Goal: Information Seeking & Learning: Learn about a topic

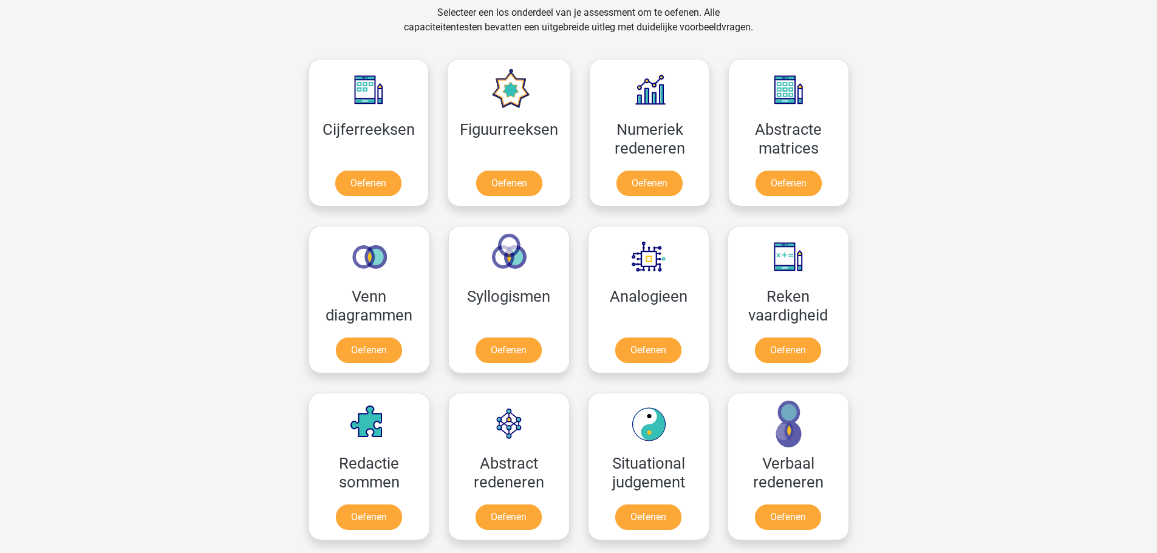
scroll to position [486, 0]
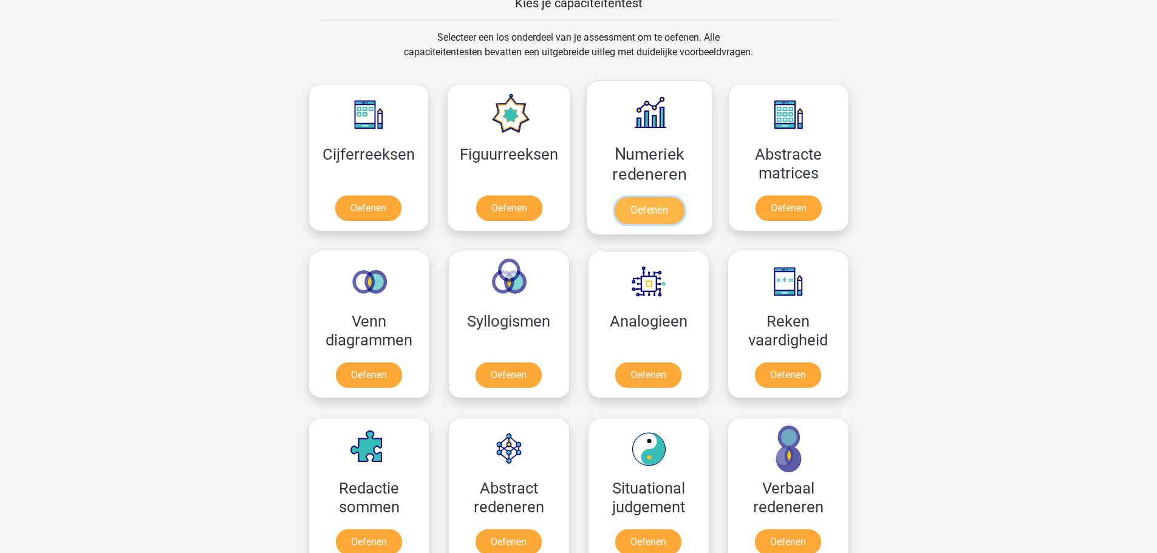
click at [674, 197] on link "Oefenen" at bounding box center [649, 210] width 69 height 27
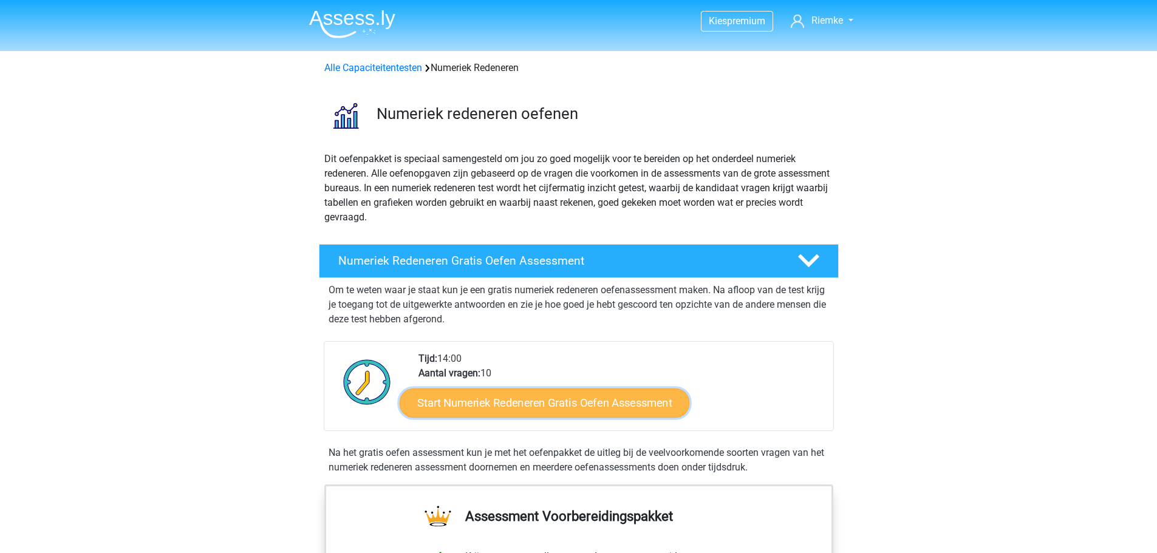
click at [581, 403] on link "Start Numeriek Redeneren Gratis Oefen Assessment" at bounding box center [545, 402] width 290 height 29
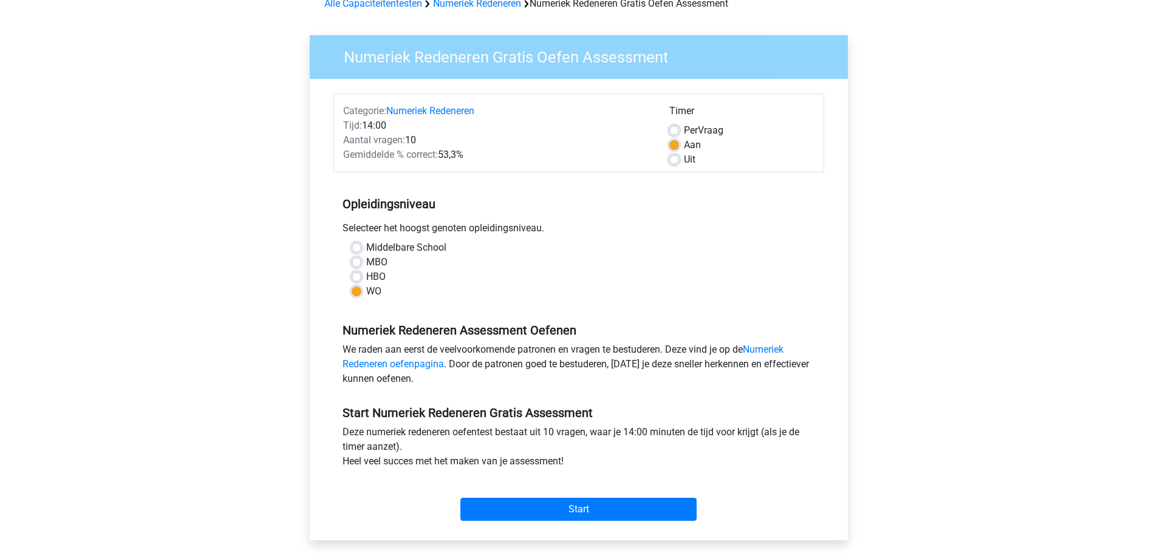
scroll to position [182, 0]
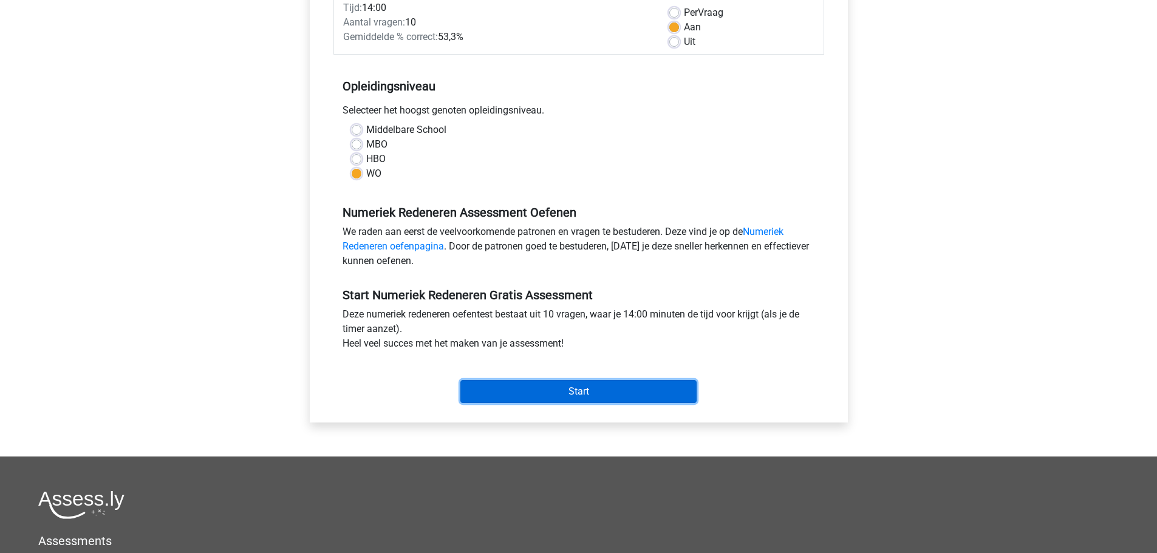
click at [577, 391] on input "Start" at bounding box center [579, 391] width 236 height 23
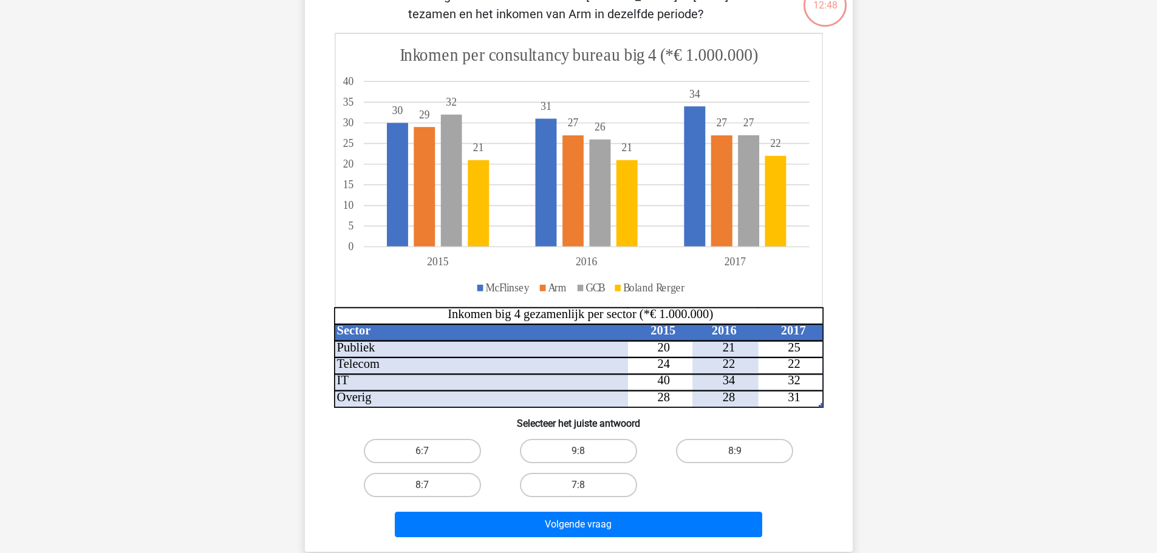
scroll to position [182, 0]
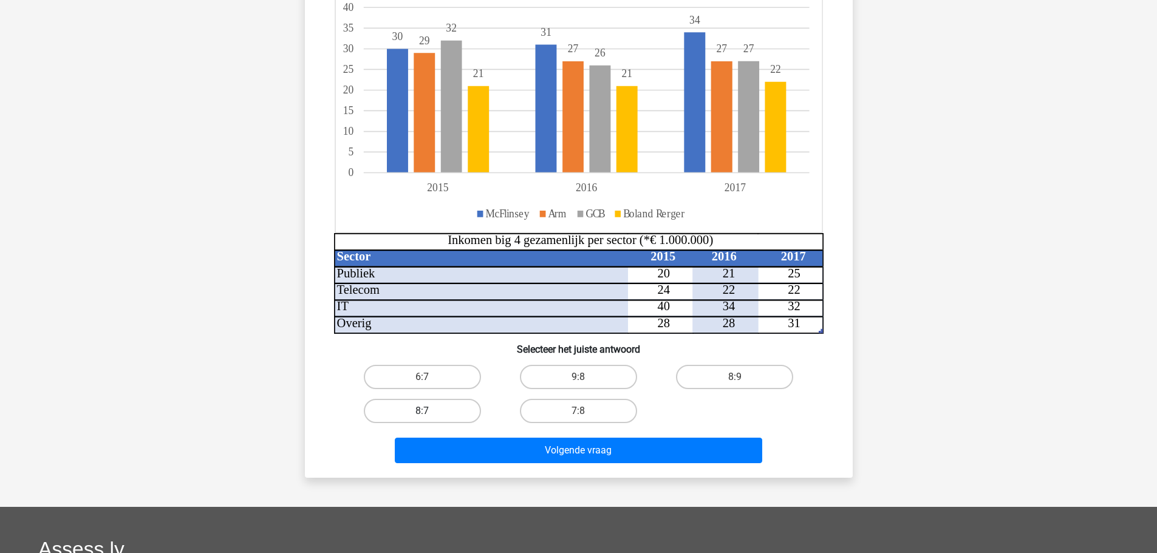
click at [443, 414] on label "8:7" at bounding box center [422, 411] width 117 height 24
click at [430, 414] on input "8:7" at bounding box center [426, 415] width 8 height 8
radio input "true"
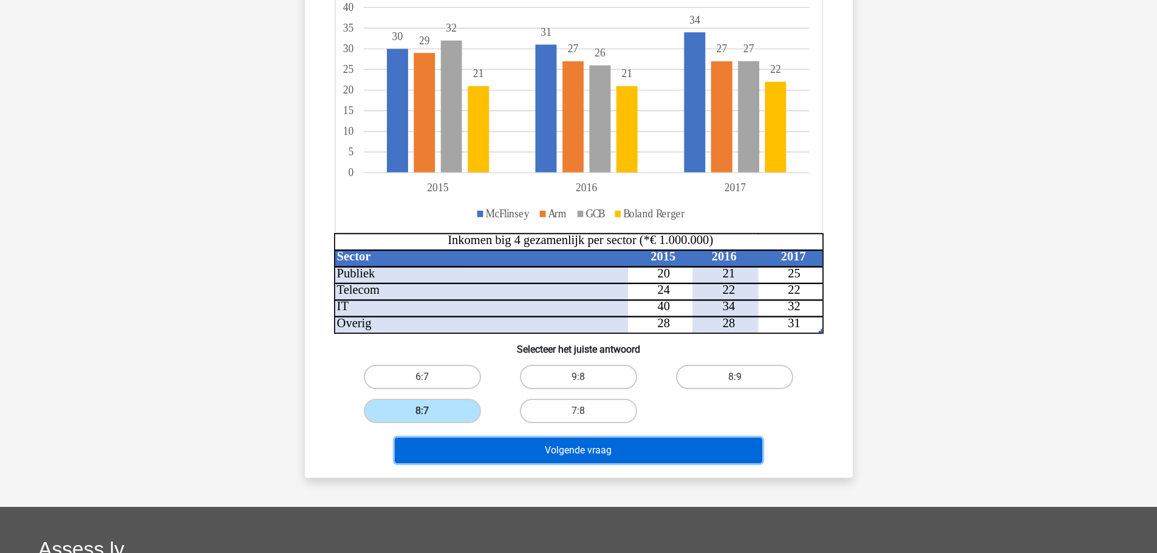
click at [622, 456] on button "Volgende vraag" at bounding box center [579, 451] width 368 height 26
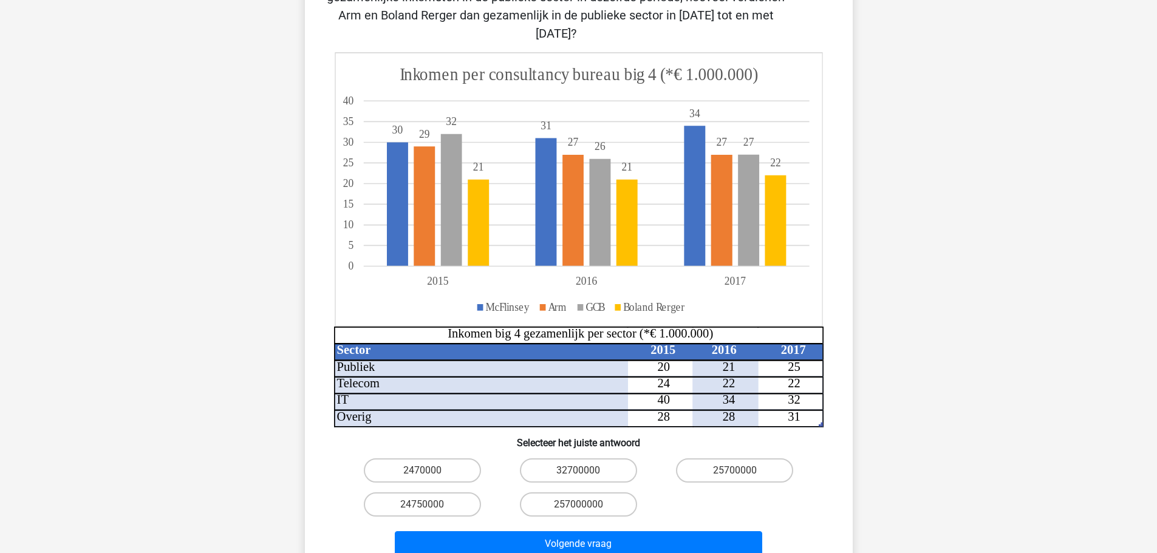
scroll to position [61, 0]
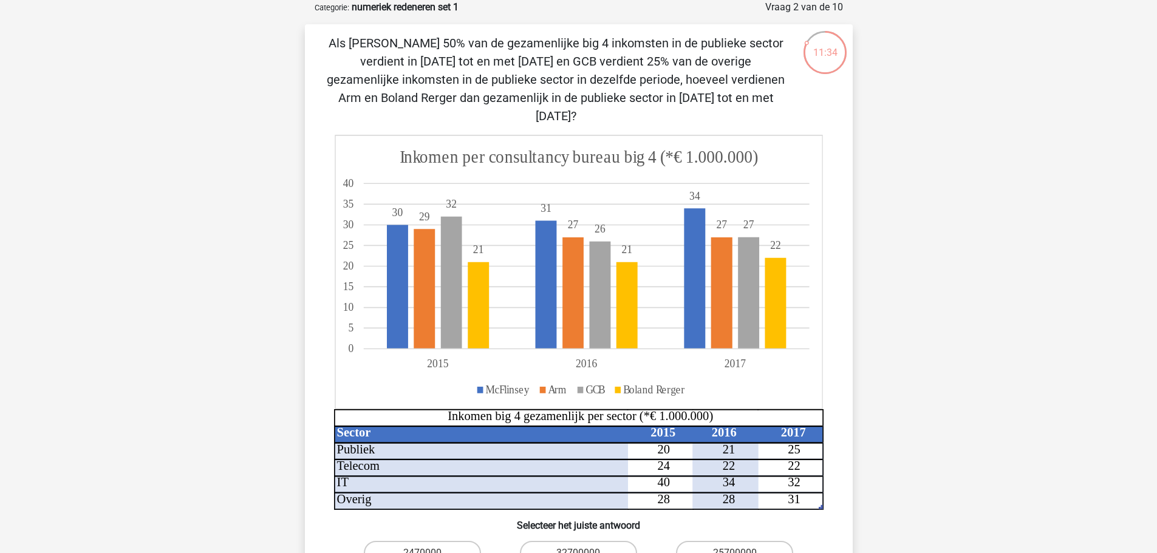
click at [919, 459] on div "Kies premium Riemke riemke.lasonder@gmail.com" at bounding box center [578, 471] width 1157 height 1065
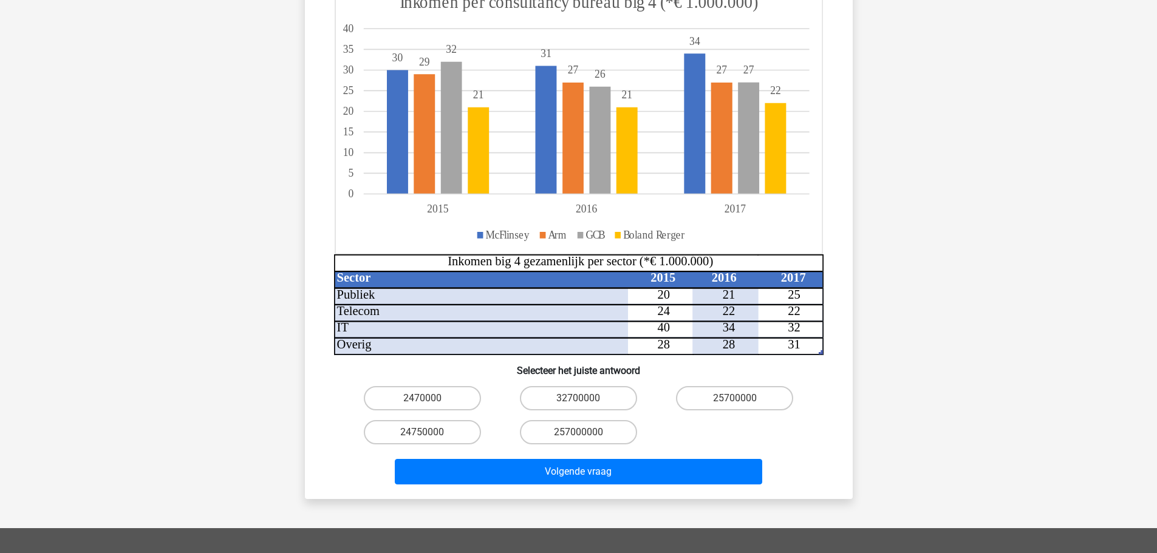
scroll to position [243, 0]
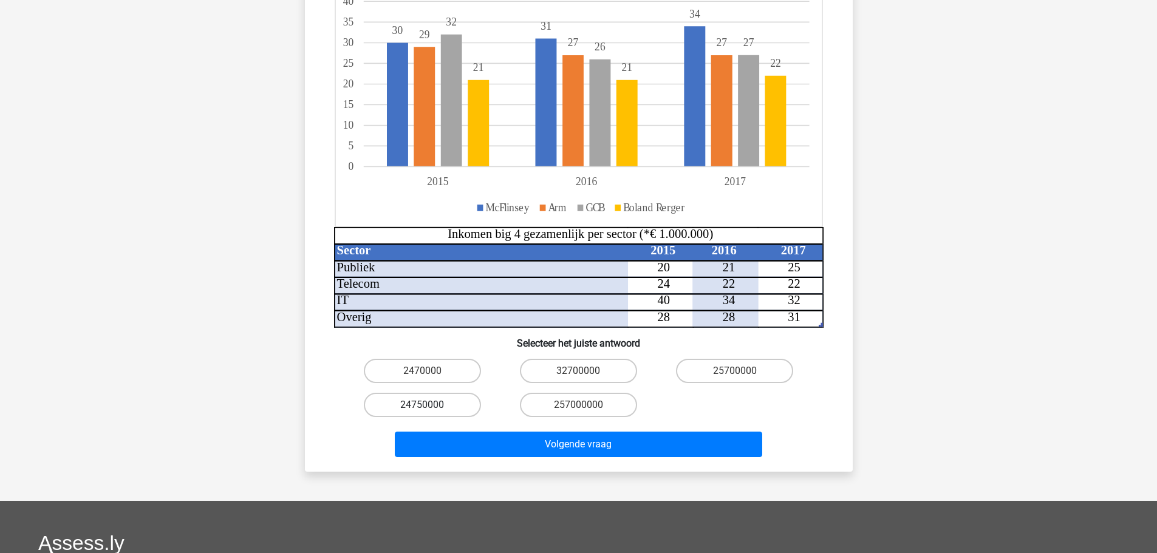
click at [443, 393] on label "24750000" at bounding box center [422, 405] width 117 height 24
click at [430, 405] on input "24750000" at bounding box center [426, 409] width 8 height 8
radio input "true"
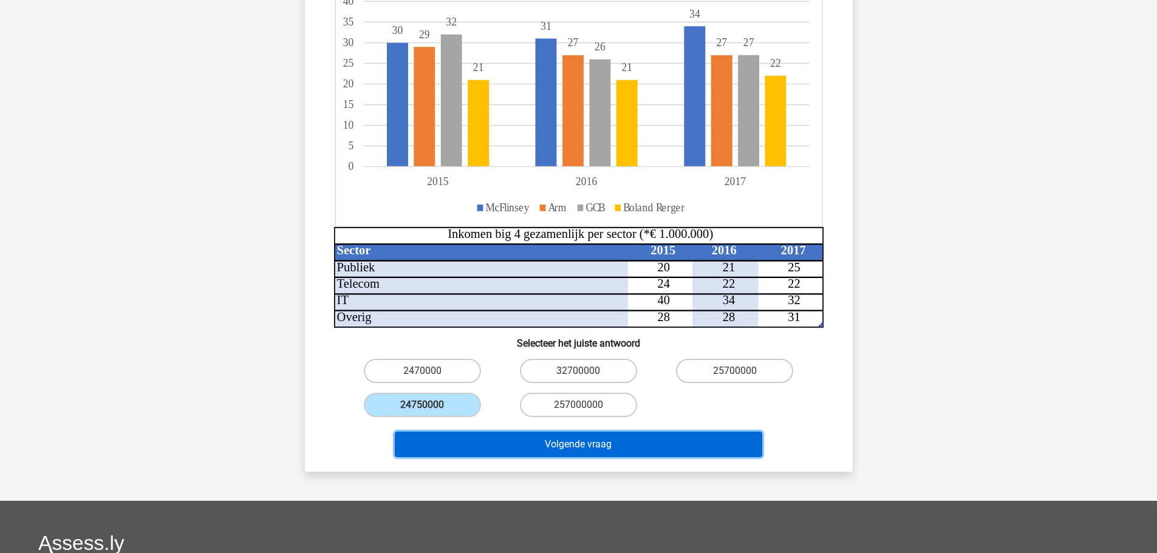
click at [516, 432] on button "Volgende vraag" at bounding box center [579, 445] width 368 height 26
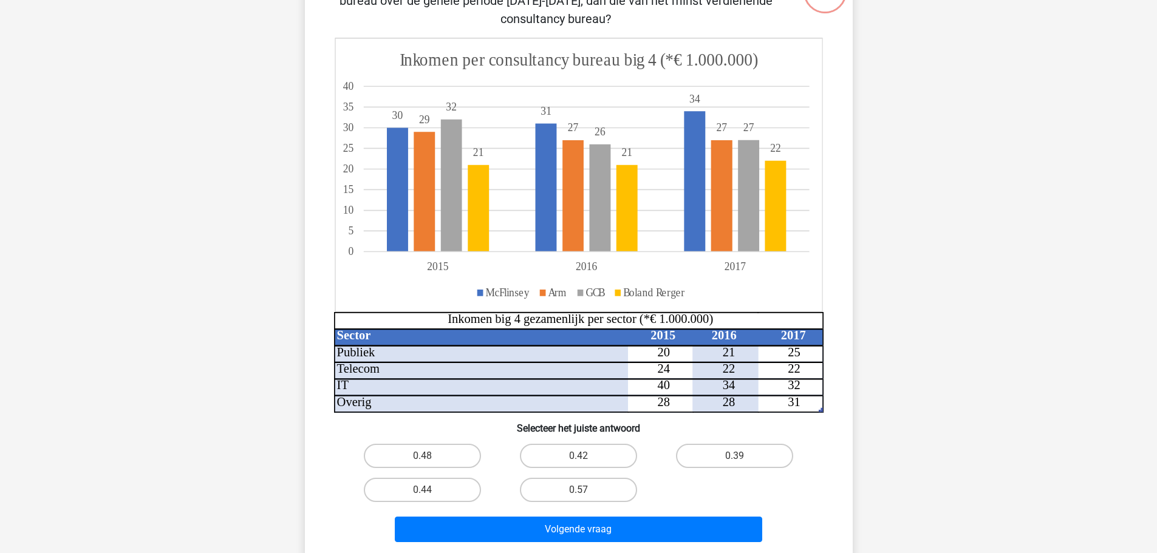
scroll to position [61, 0]
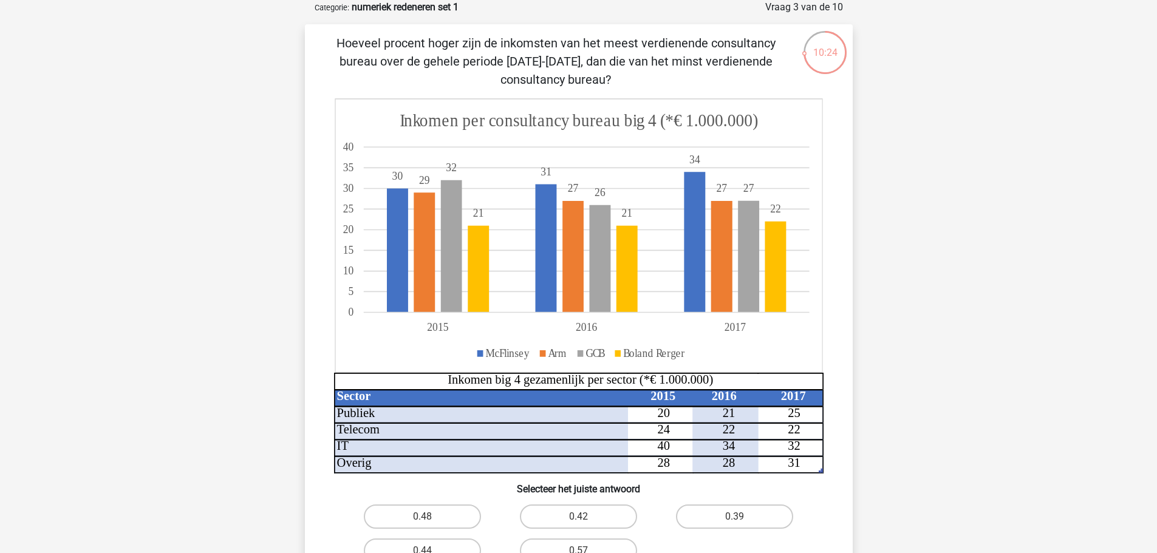
click at [842, 230] on div "Hoeveel procent hoger zijn de inkomsten van het meest verdienende consultancy b…" at bounding box center [579, 321] width 538 height 574
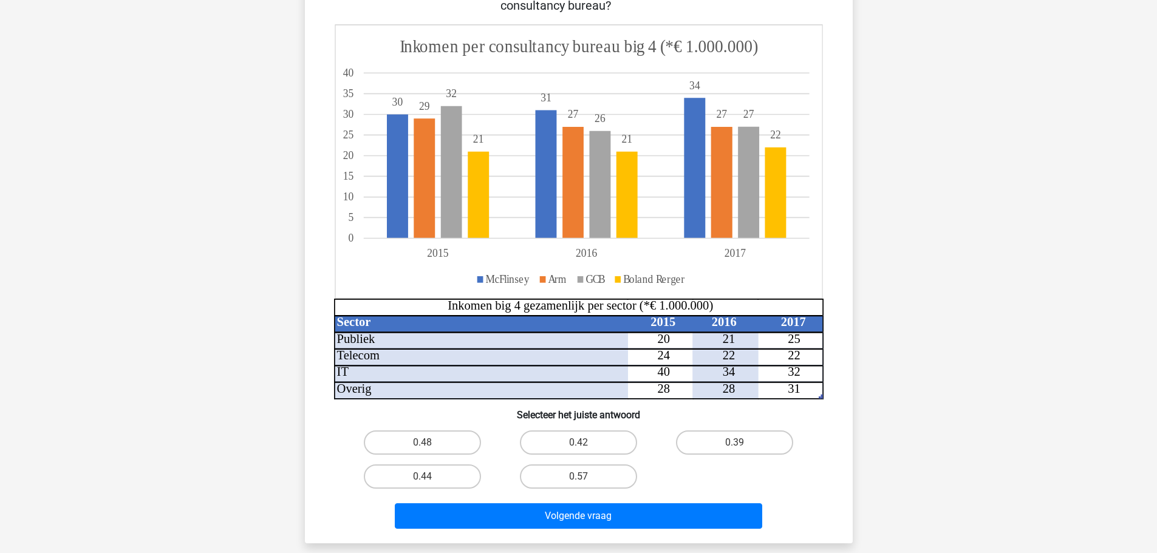
scroll to position [122, 0]
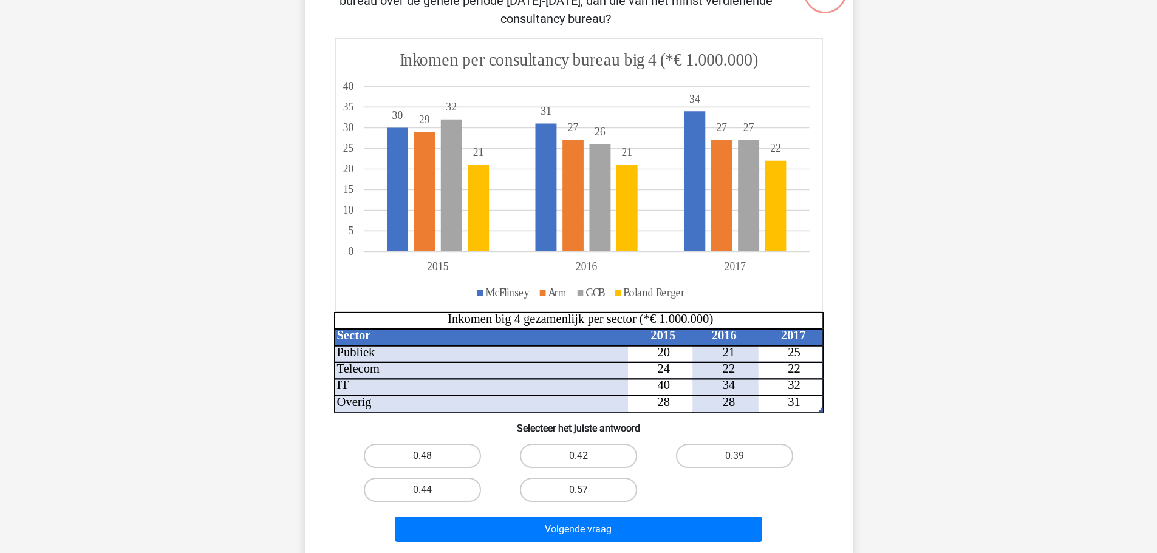
click at [449, 459] on label "0.48" at bounding box center [422, 456] width 117 height 24
click at [430, 459] on input "0.48" at bounding box center [426, 460] width 8 height 8
radio input "true"
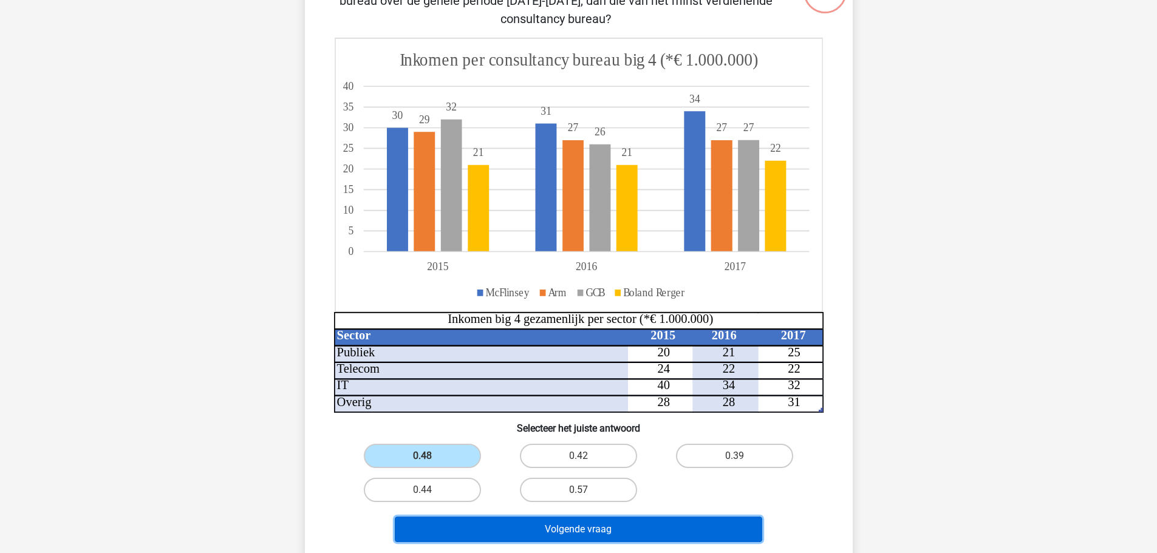
click at [614, 528] on button "Volgende vraag" at bounding box center [579, 530] width 368 height 26
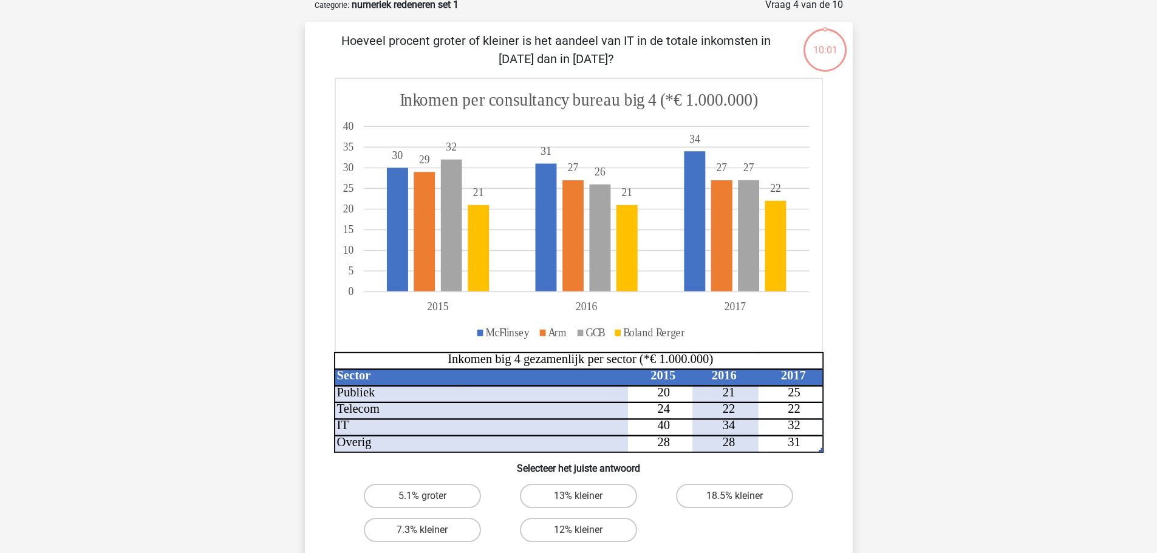
scroll to position [61, 0]
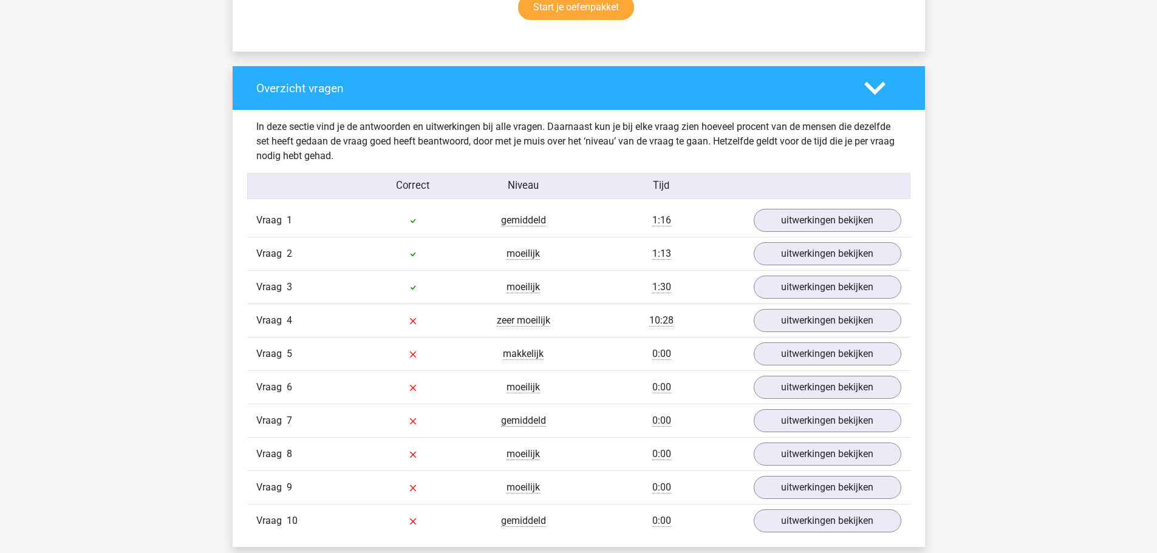
scroll to position [851, 0]
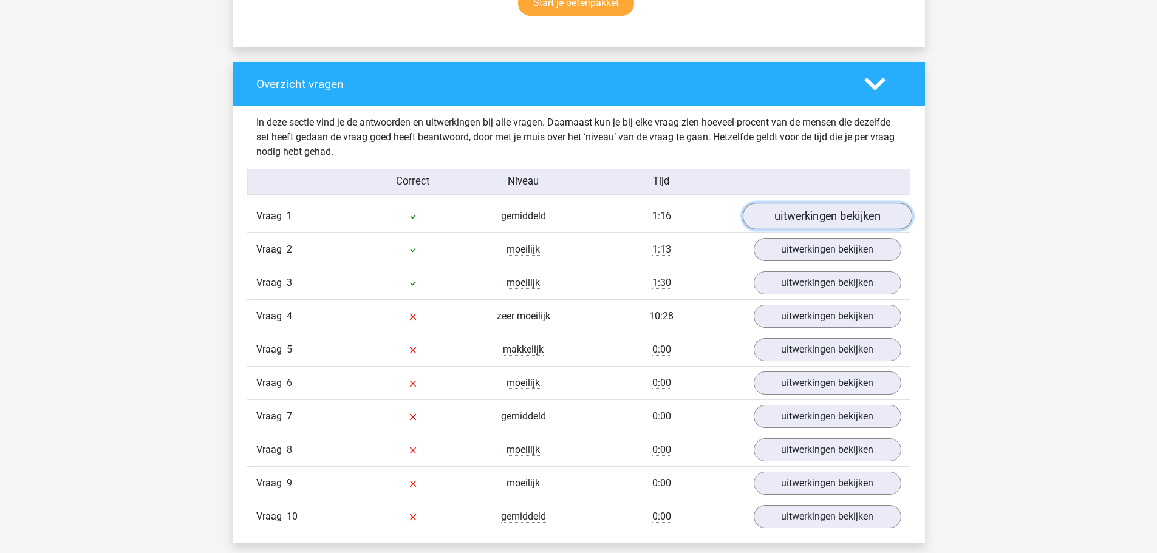
click at [828, 216] on link "uitwerkingen bekijken" at bounding box center [827, 217] width 170 height 27
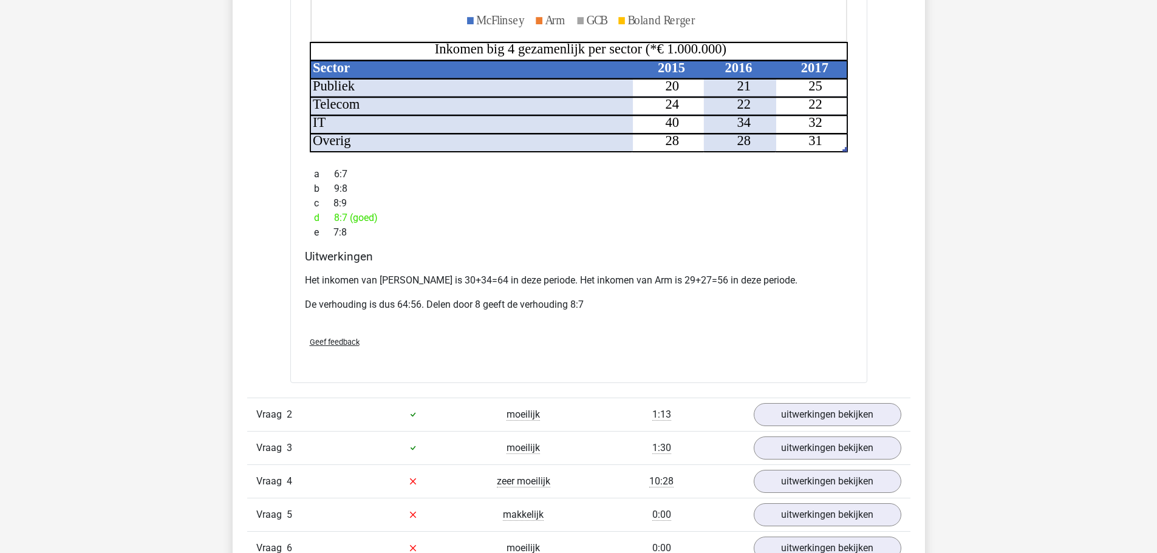
scroll to position [1458, 0]
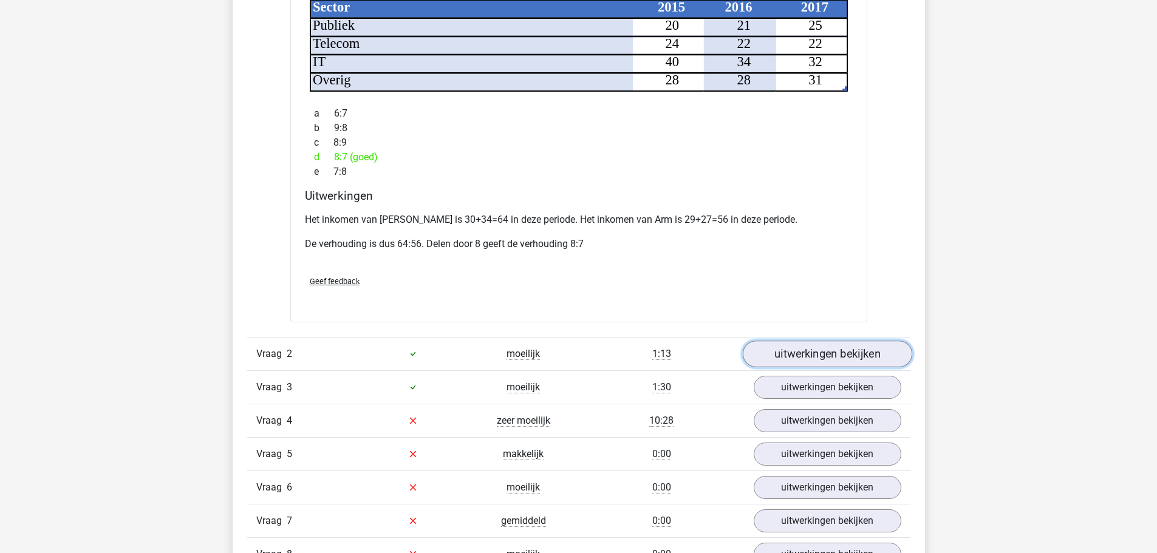
click at [870, 341] on link "uitwerkingen bekijken" at bounding box center [827, 354] width 170 height 27
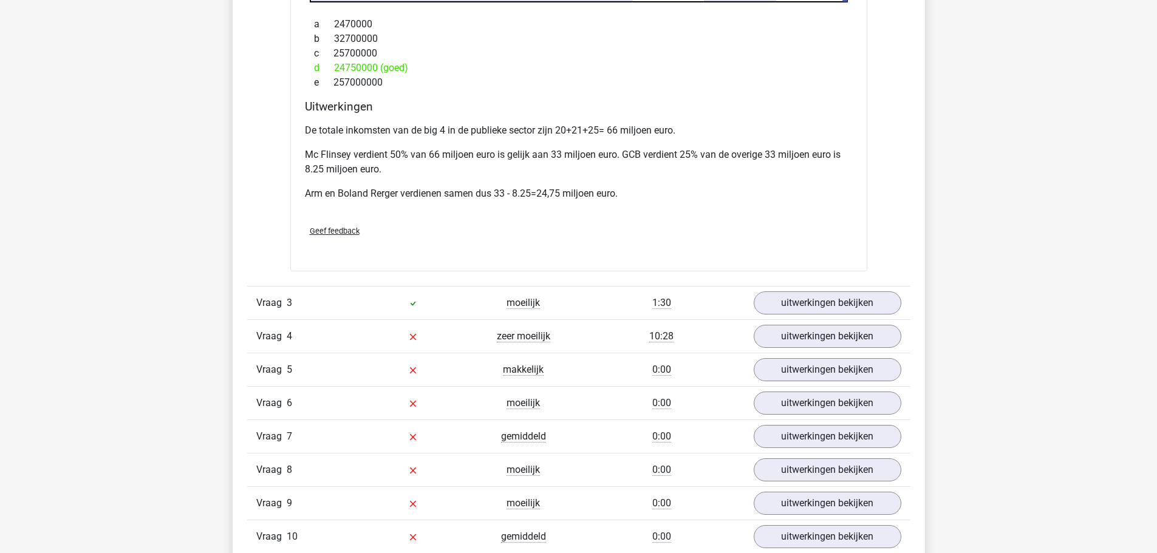
scroll to position [2309, 0]
click at [814, 289] on link "uitwerkingen bekijken" at bounding box center [827, 302] width 170 height 27
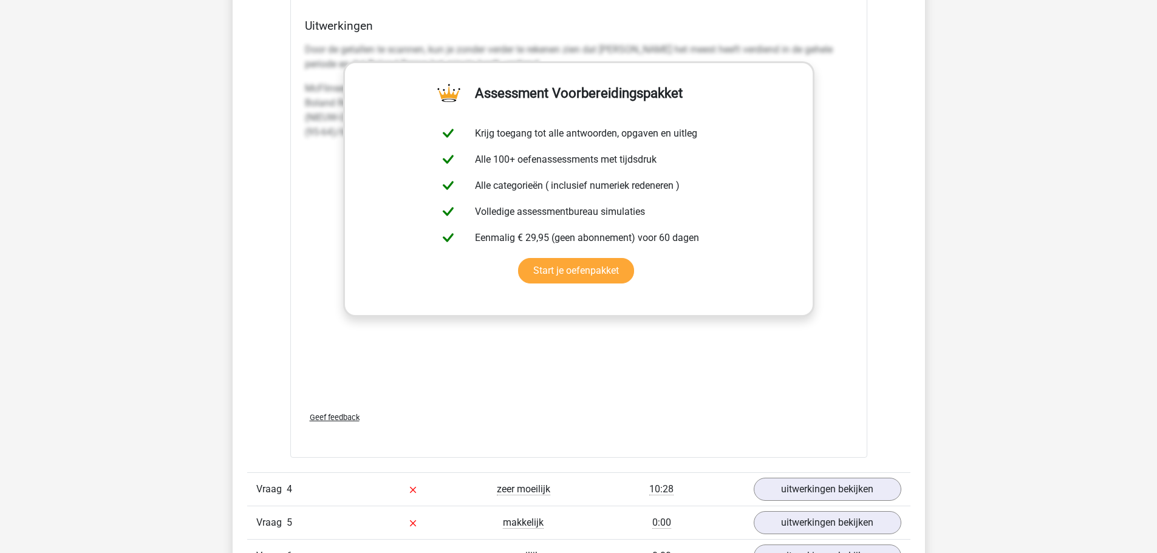
scroll to position [3342, 0]
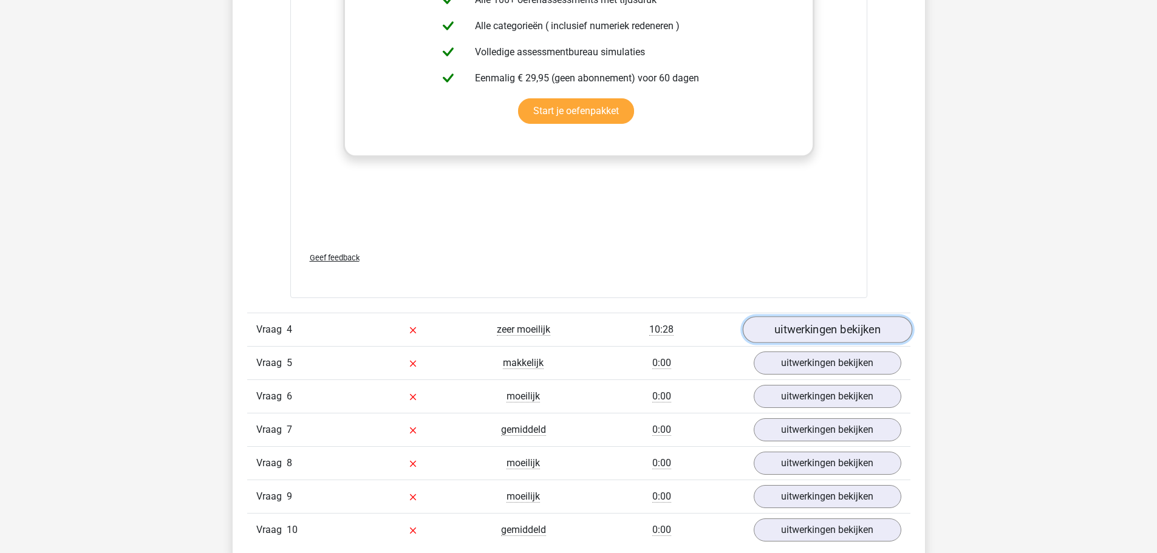
click at [848, 318] on link "uitwerkingen bekijken" at bounding box center [827, 330] width 170 height 27
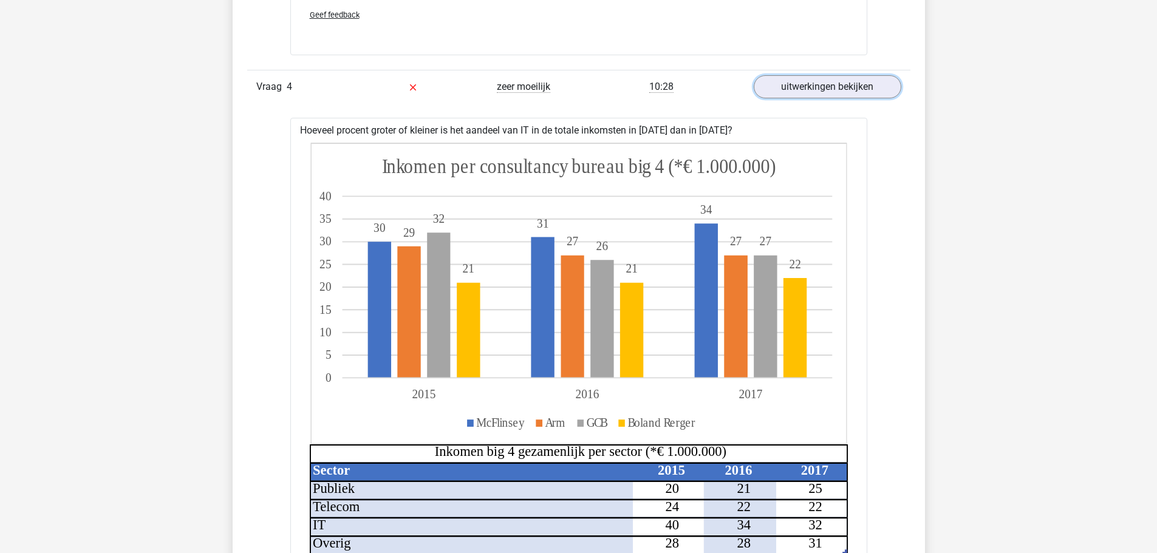
scroll to position [3645, 0]
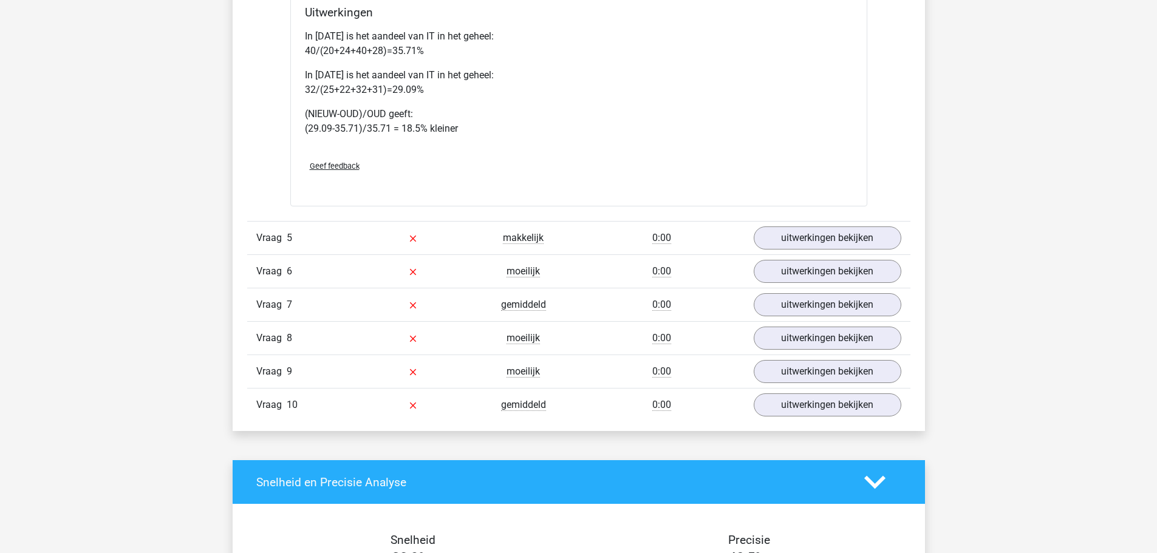
scroll to position [4253, 0]
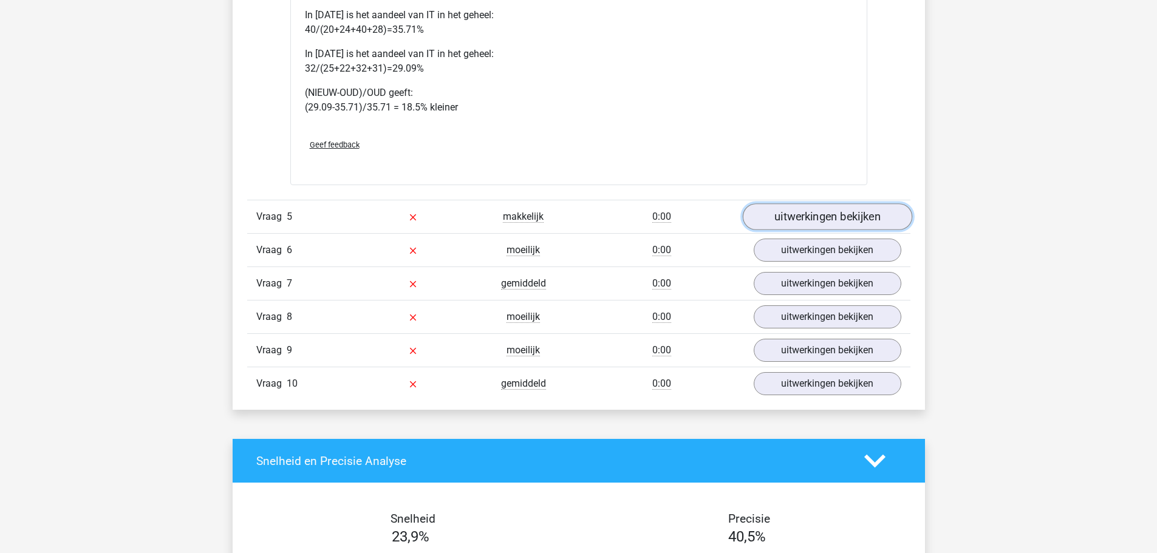
click at [862, 204] on link "uitwerkingen bekijken" at bounding box center [827, 217] width 170 height 27
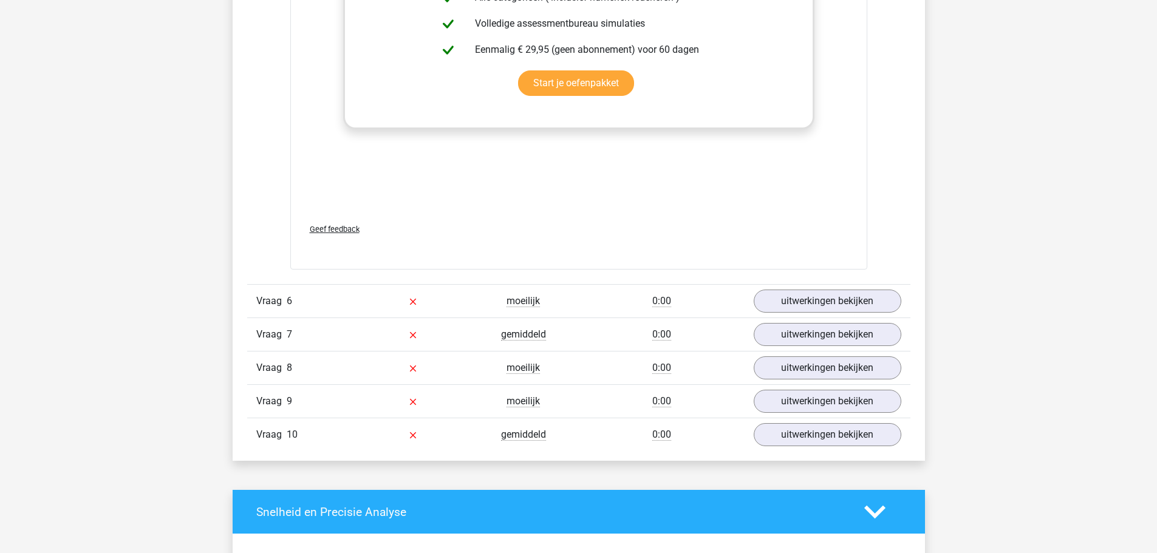
scroll to position [5225, 0]
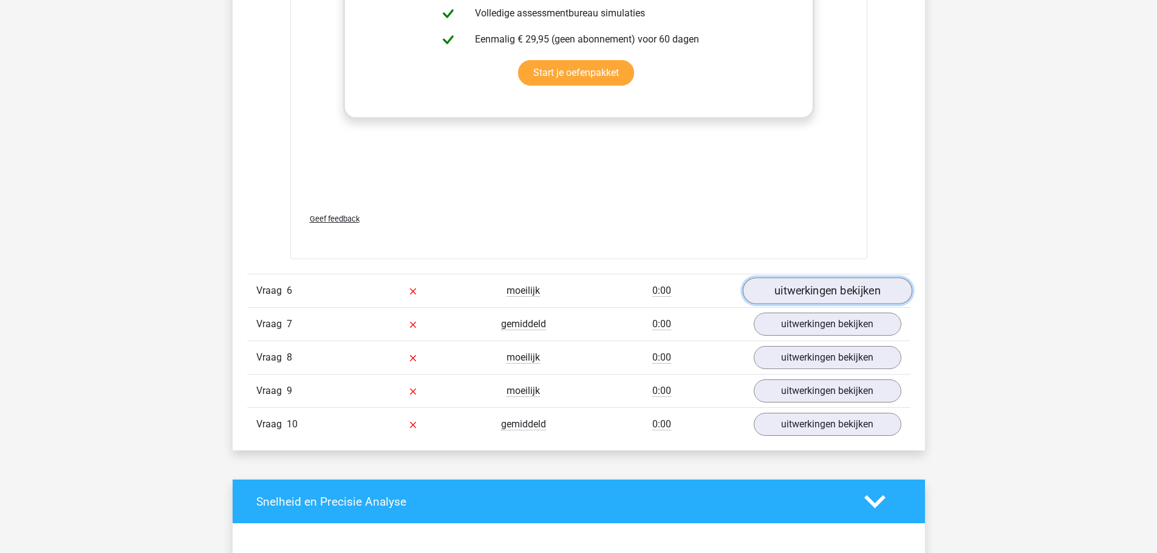
click at [821, 279] on link "uitwerkingen bekijken" at bounding box center [827, 291] width 170 height 27
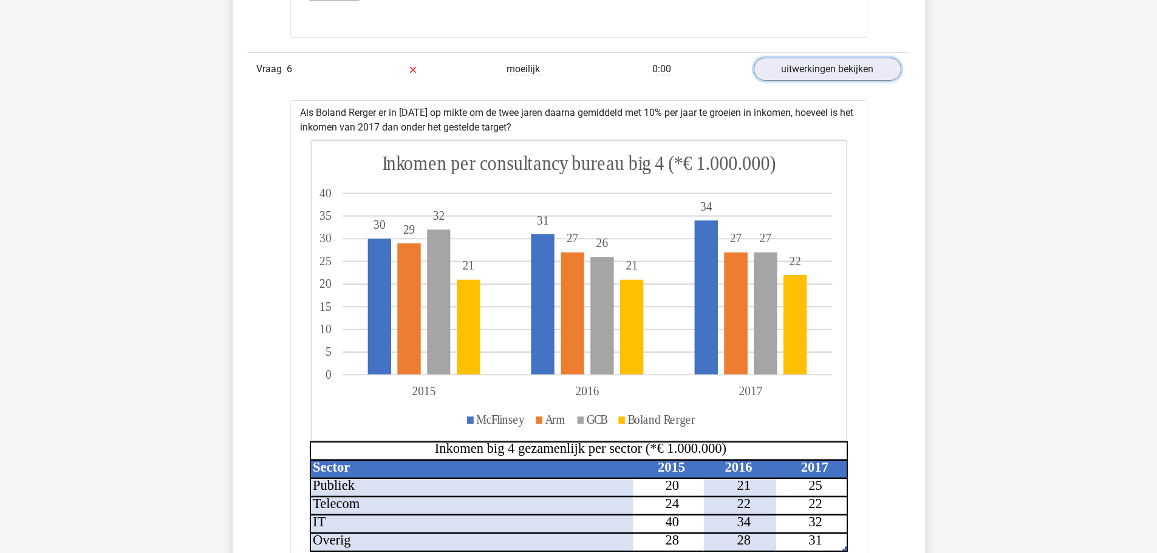
scroll to position [5468, 0]
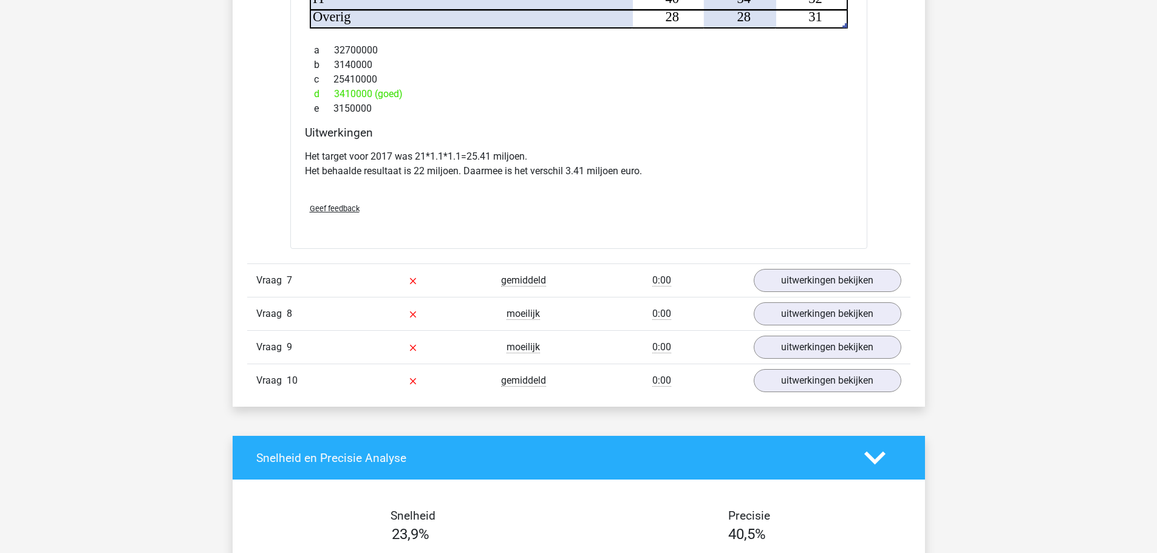
scroll to position [6015, 0]
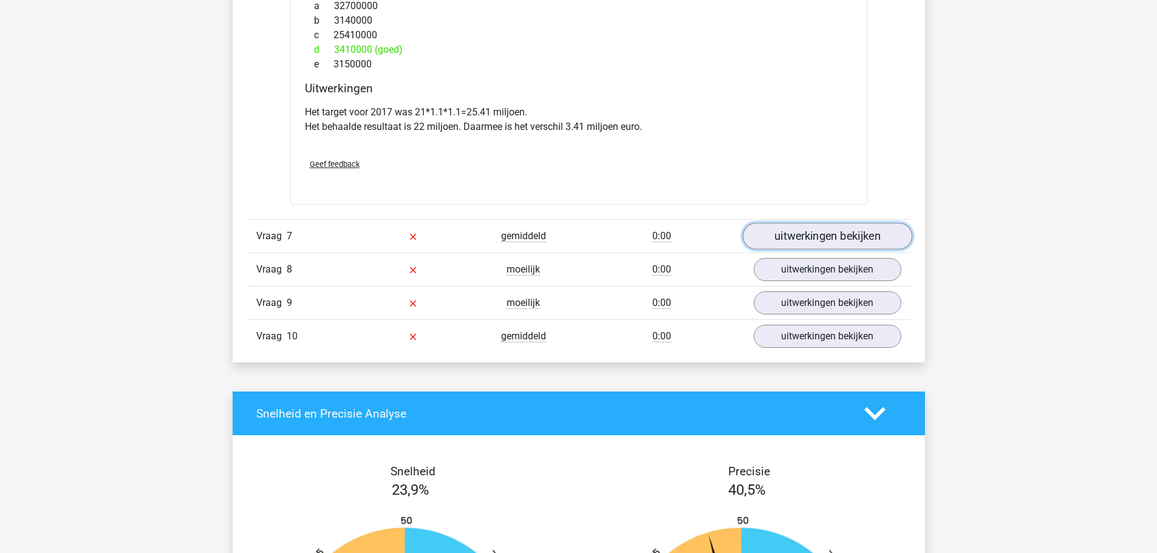
click at [864, 224] on link "uitwerkingen bekijken" at bounding box center [827, 237] width 170 height 27
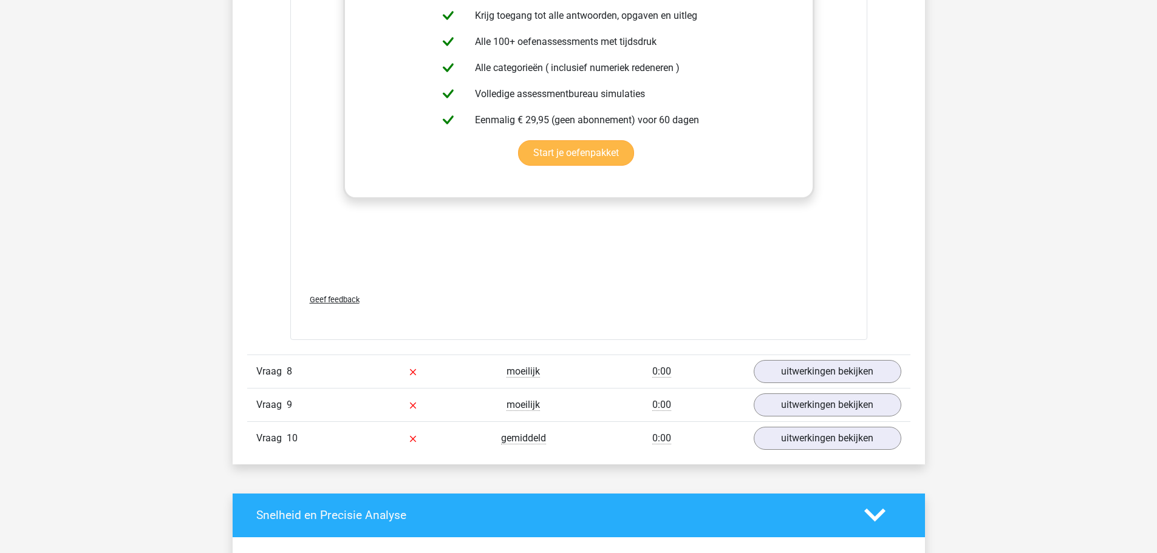
scroll to position [6744, 0]
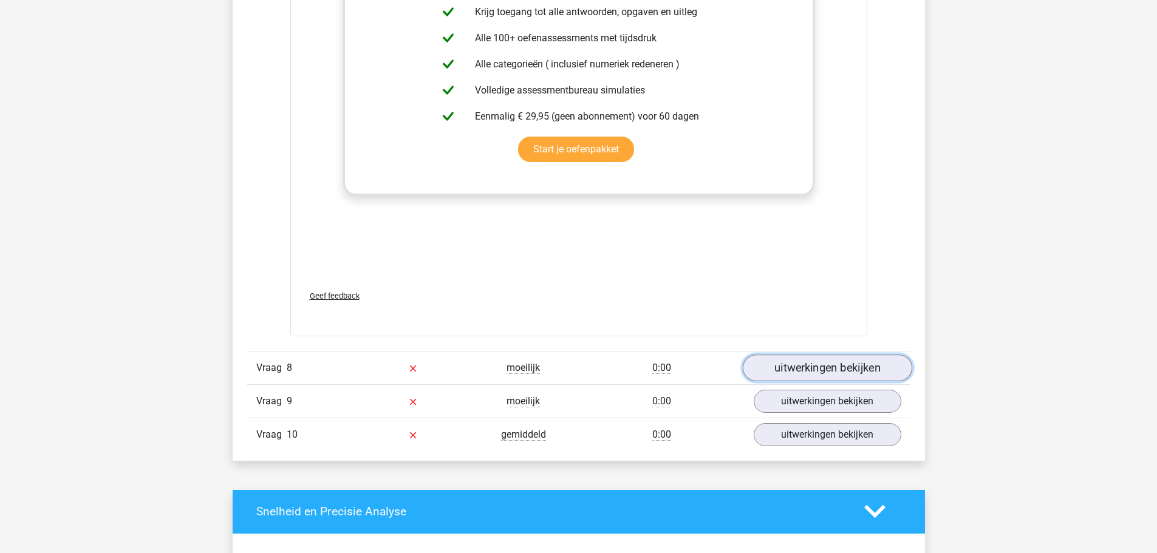
click at [819, 358] on link "uitwerkingen bekijken" at bounding box center [827, 368] width 170 height 27
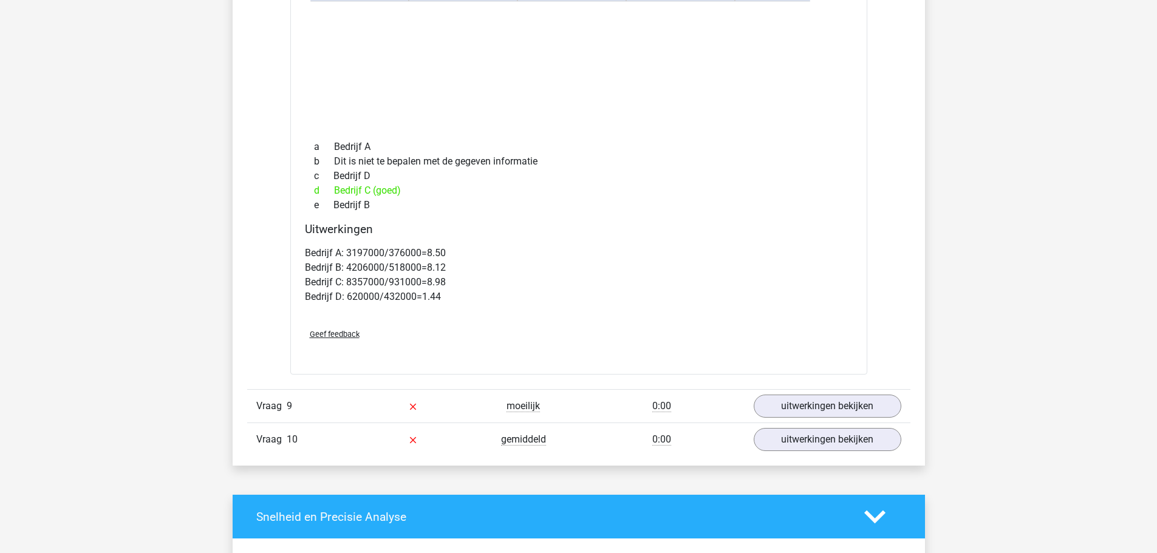
scroll to position [7291, 0]
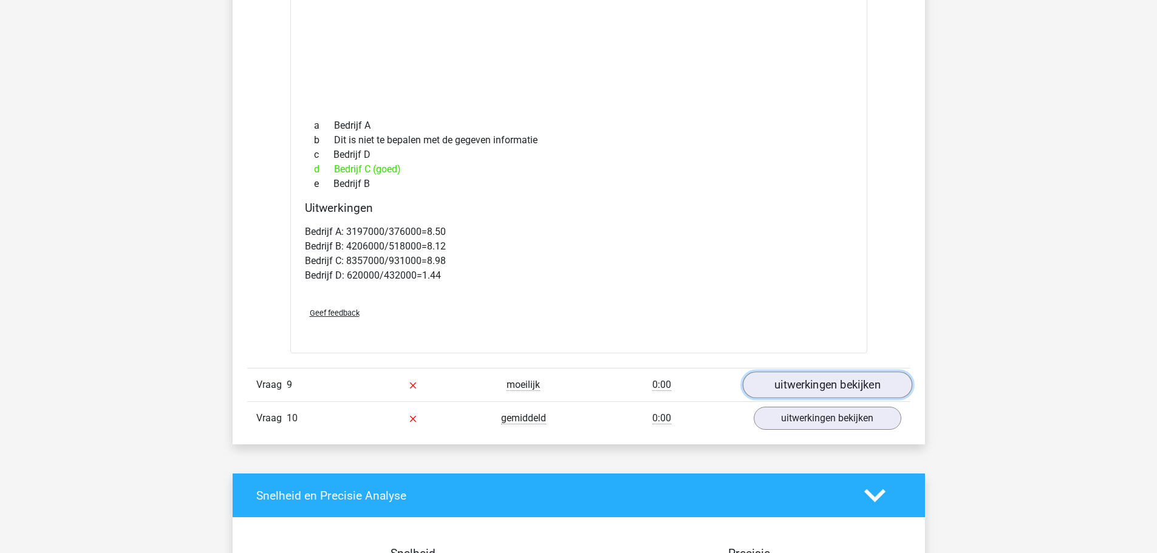
click at [826, 372] on link "uitwerkingen bekijken" at bounding box center [827, 385] width 170 height 27
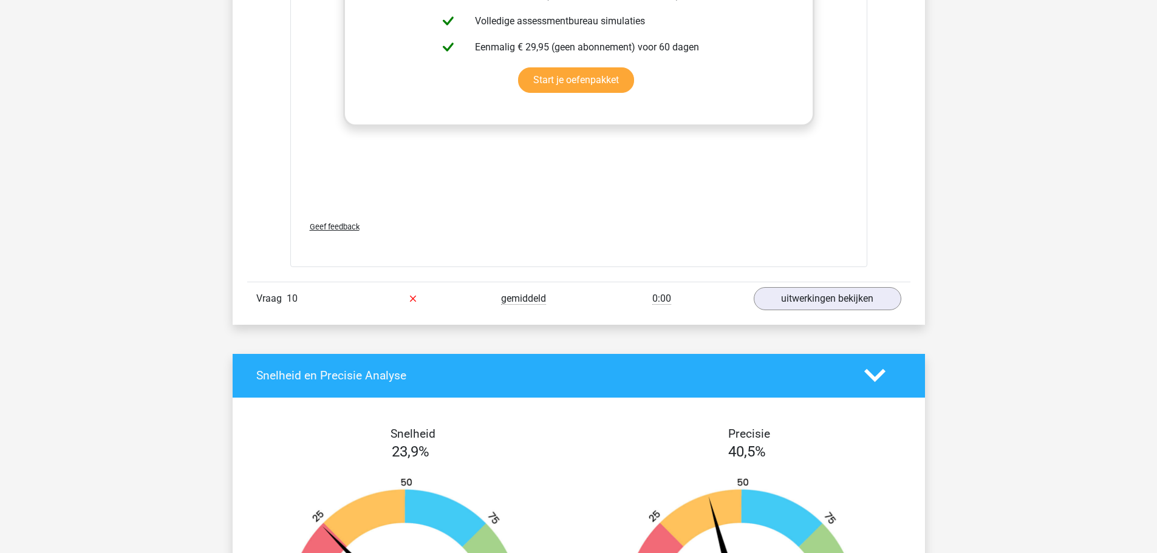
scroll to position [8324, 0]
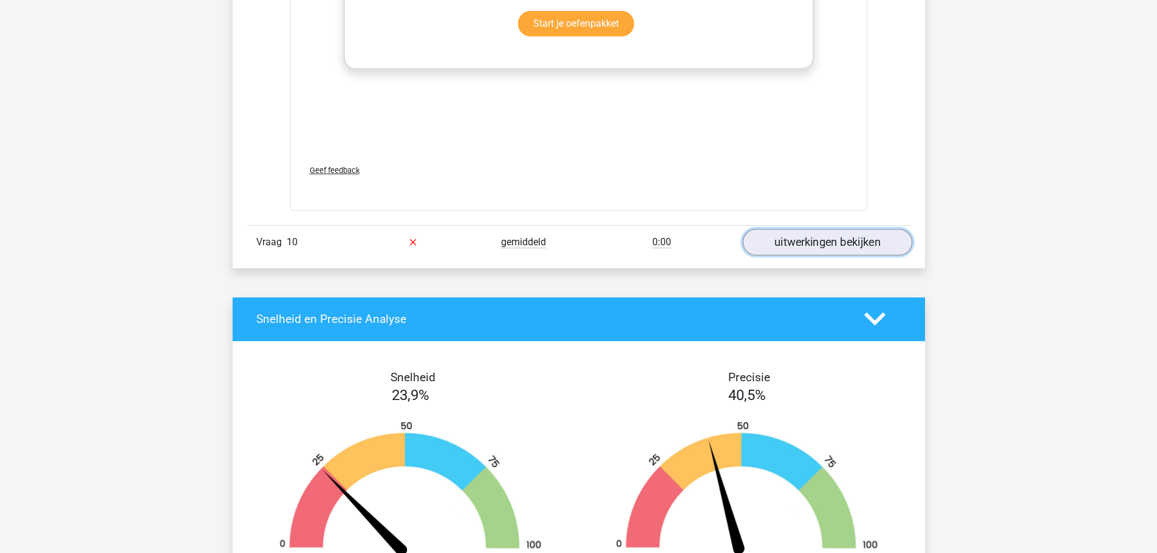
click at [842, 229] on link "uitwerkingen bekijken" at bounding box center [827, 242] width 170 height 27
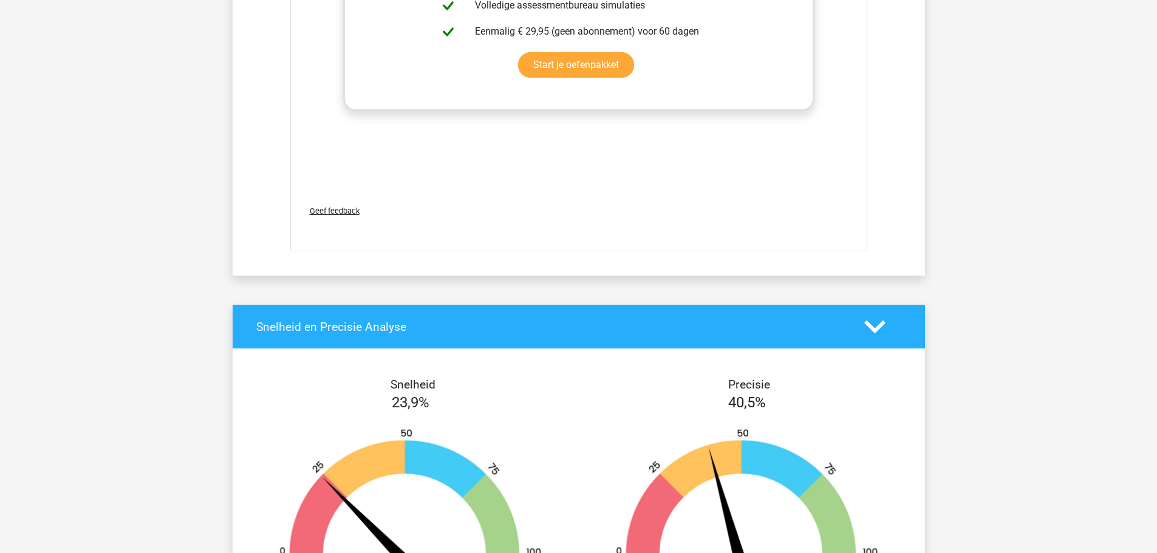
scroll to position [9417, 0]
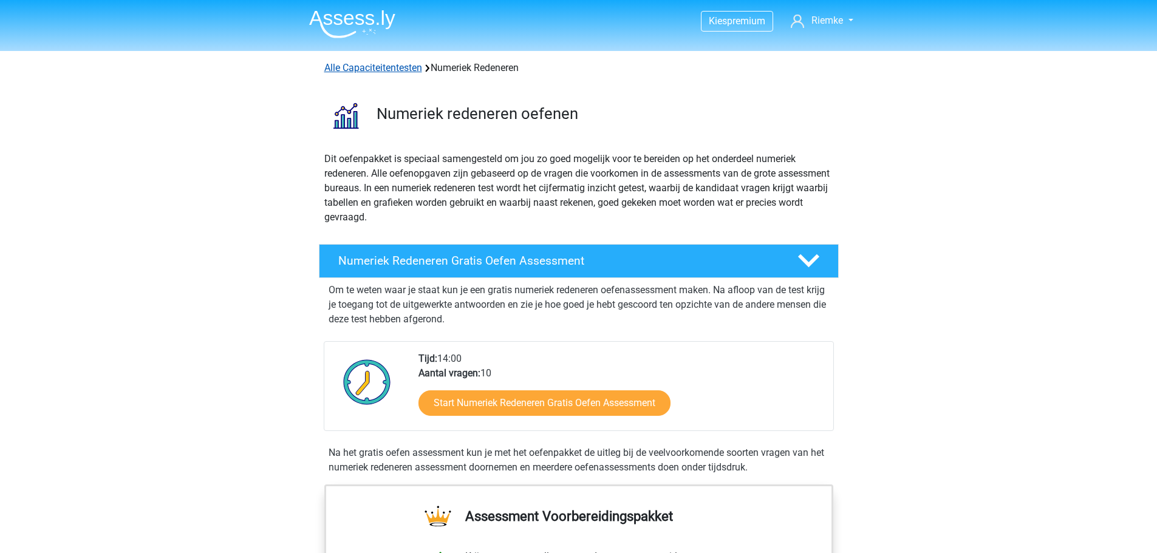
click at [419, 72] on link "Alle Capaciteitentesten" at bounding box center [373, 68] width 98 height 12
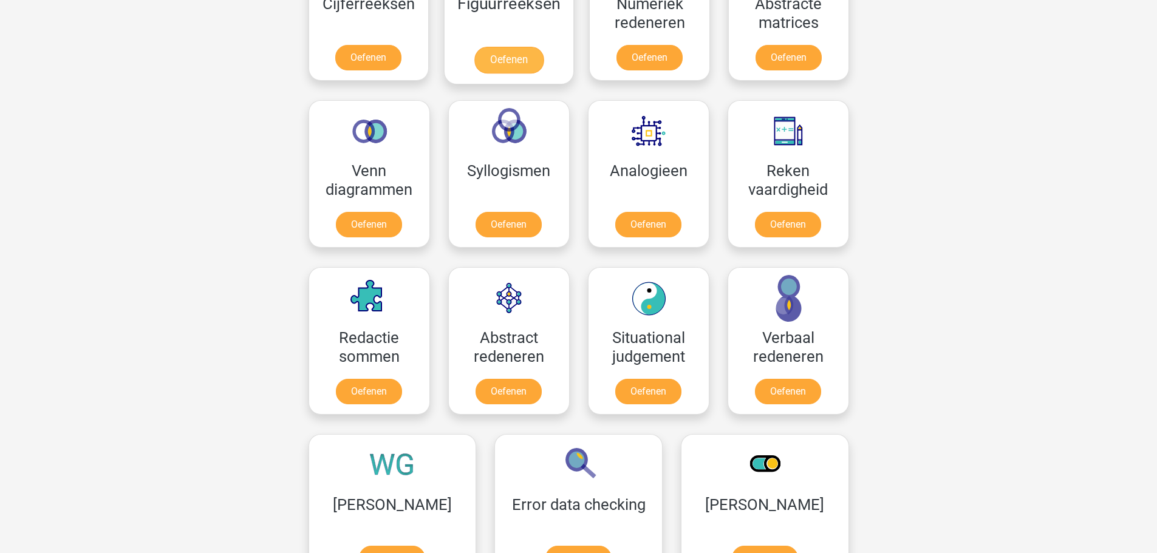
scroll to position [638, 0]
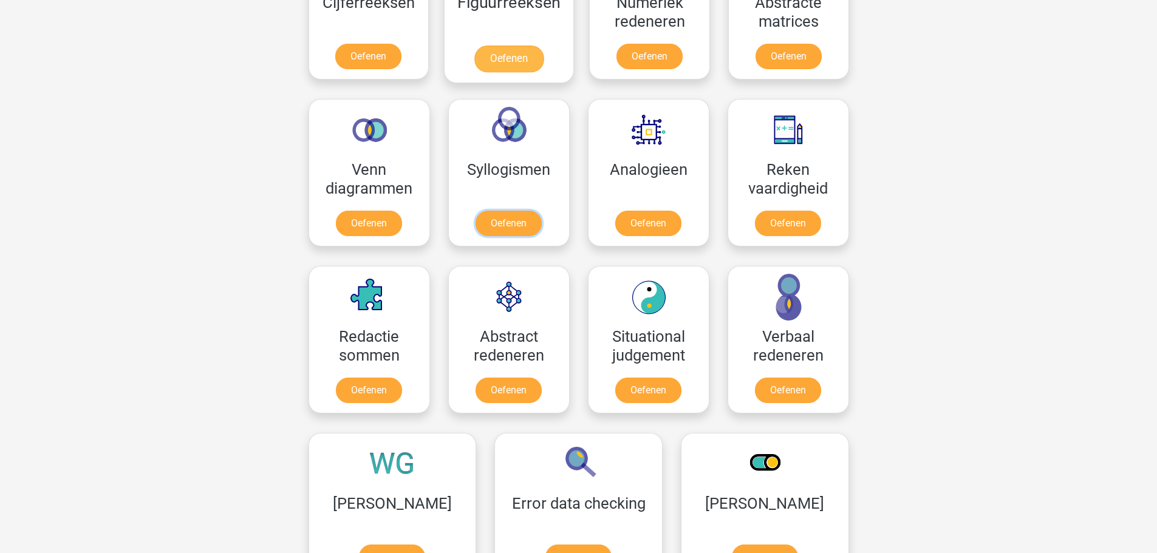
click at [511, 211] on link "Oefenen" at bounding box center [509, 224] width 66 height 26
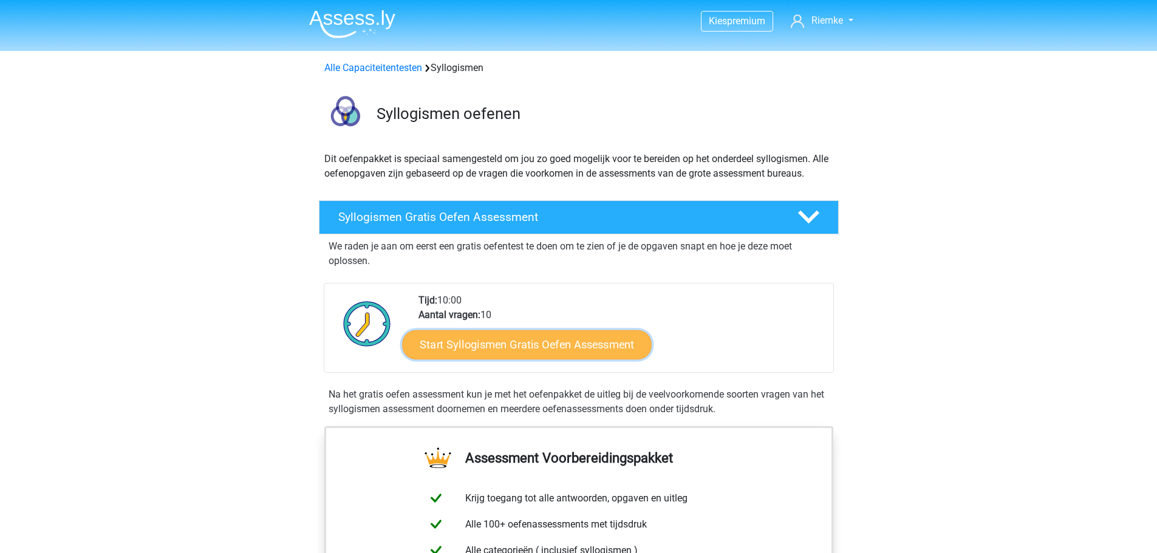
click at [521, 338] on link "Start Syllogismen Gratis Oefen Assessment" at bounding box center [527, 344] width 250 height 29
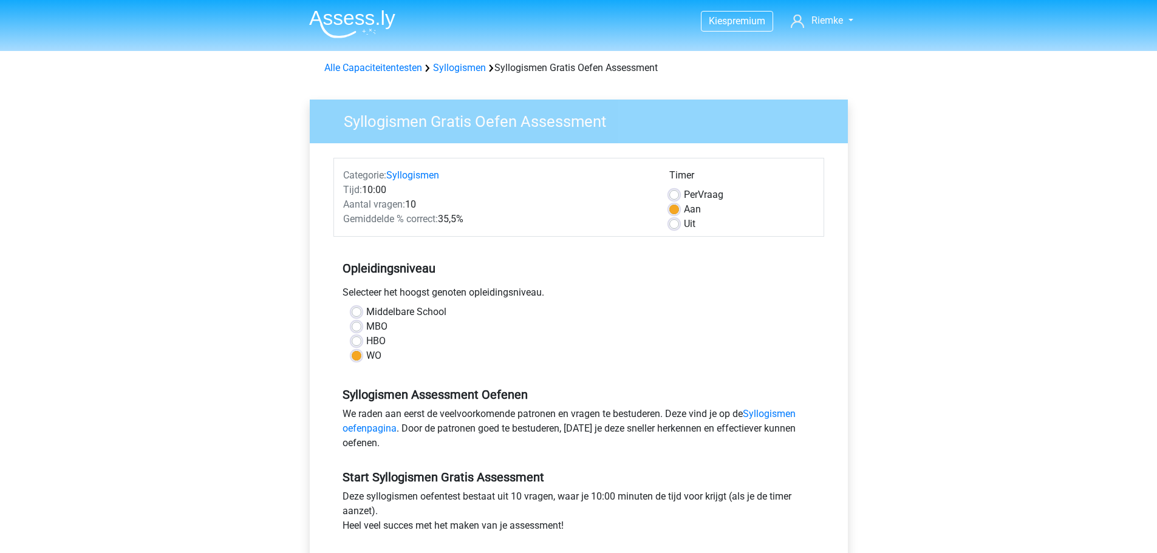
scroll to position [304, 0]
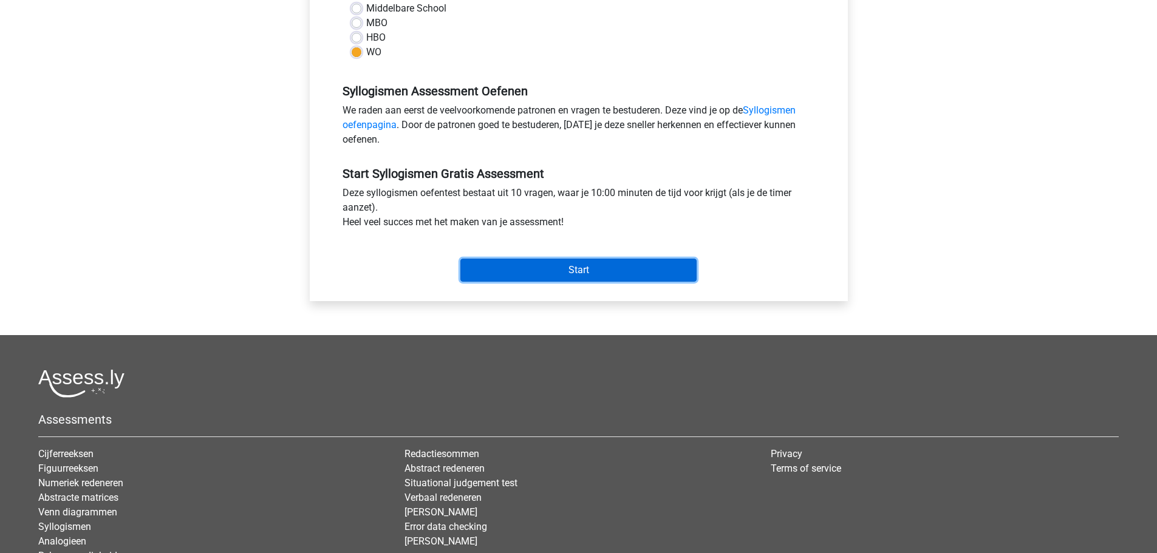
click at [547, 278] on input "Start" at bounding box center [579, 270] width 236 height 23
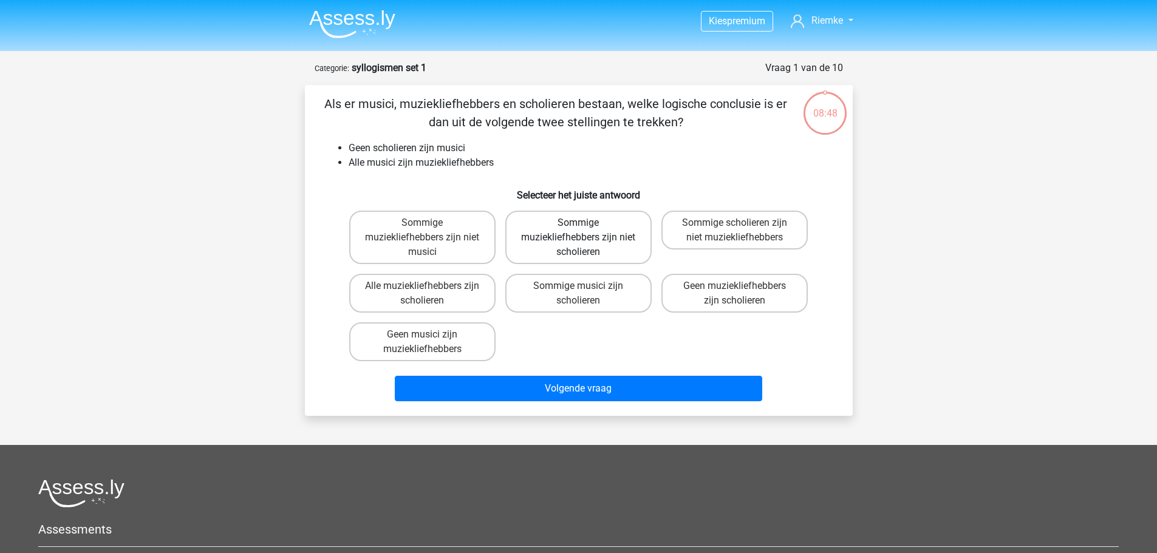
click at [612, 235] on label "Sommige muziekliefhebbers zijn niet scholieren" at bounding box center [578, 237] width 146 height 53
click at [586, 231] on input "Sommige muziekliefhebbers zijn niet scholieren" at bounding box center [582, 227] width 8 height 8
radio input "true"
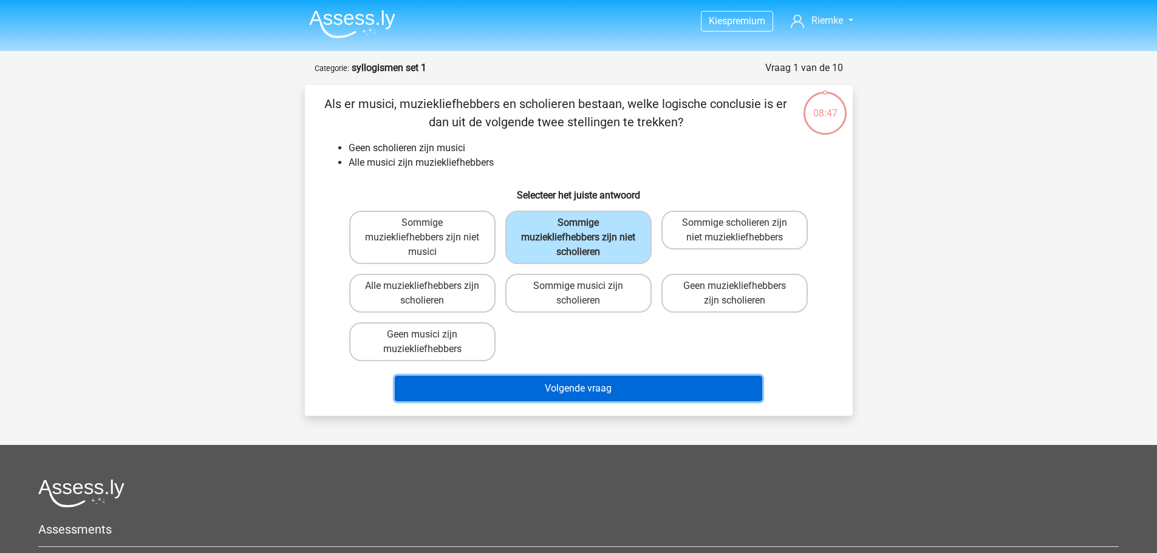
click at [579, 383] on button "Volgende vraag" at bounding box center [579, 389] width 368 height 26
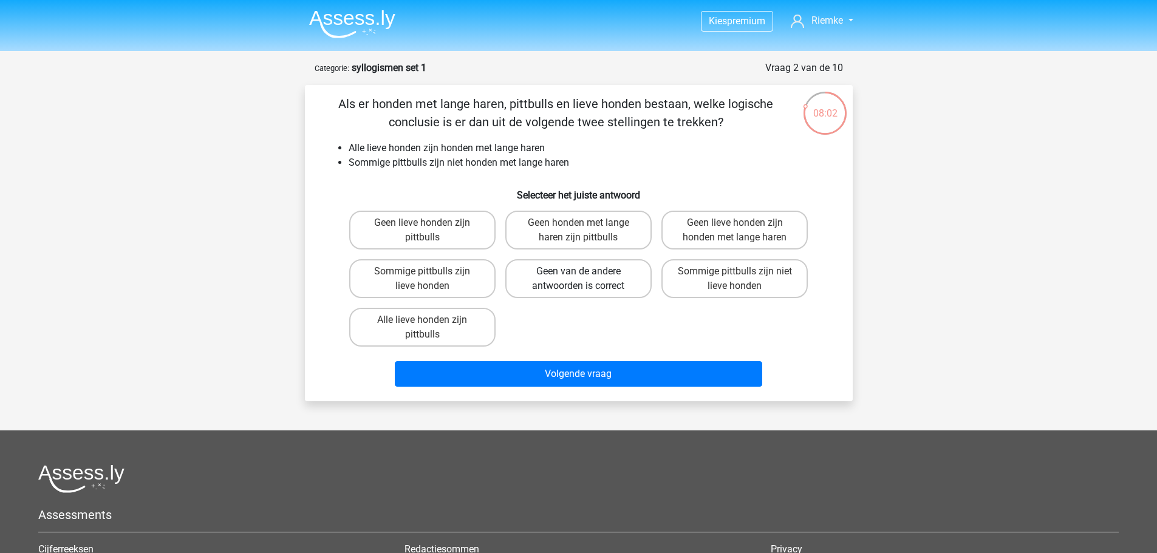
drag, startPoint x: 593, startPoint y: 295, endPoint x: 591, endPoint y: 284, distance: 11.7
click at [593, 293] on label "Geen van de andere antwoorden is correct" at bounding box center [578, 278] width 146 height 39
click at [586, 279] on input "Geen van de andere antwoorden is correct" at bounding box center [582, 276] width 8 height 8
radio input "true"
click at [752, 288] on label "Sommige pittbulls zijn niet lieve honden" at bounding box center [735, 278] width 146 height 39
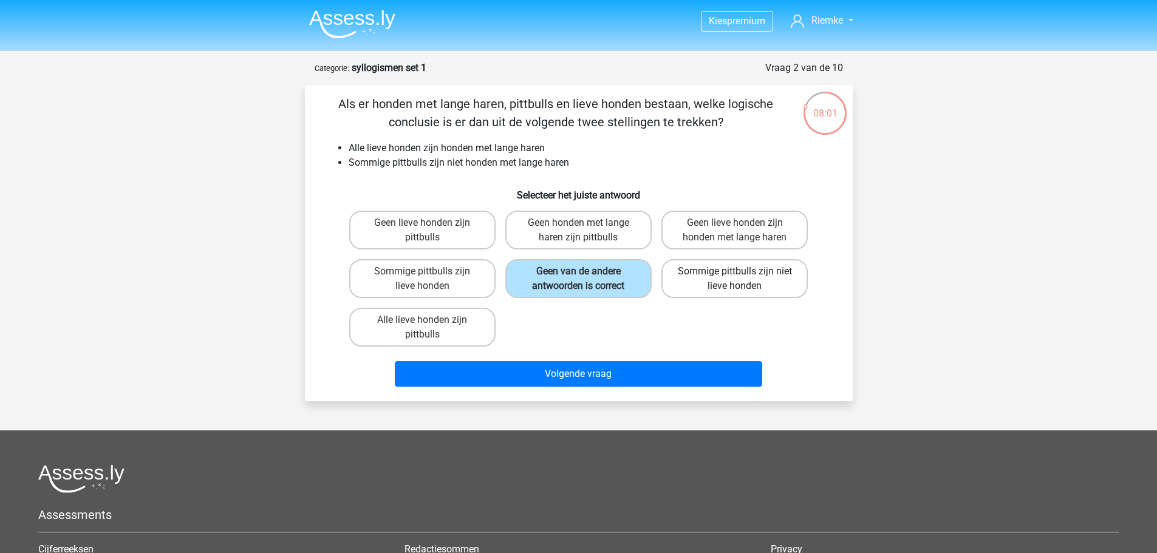
click at [743, 279] on input "Sommige pittbulls zijn niet lieve honden" at bounding box center [739, 276] width 8 height 8
radio input "true"
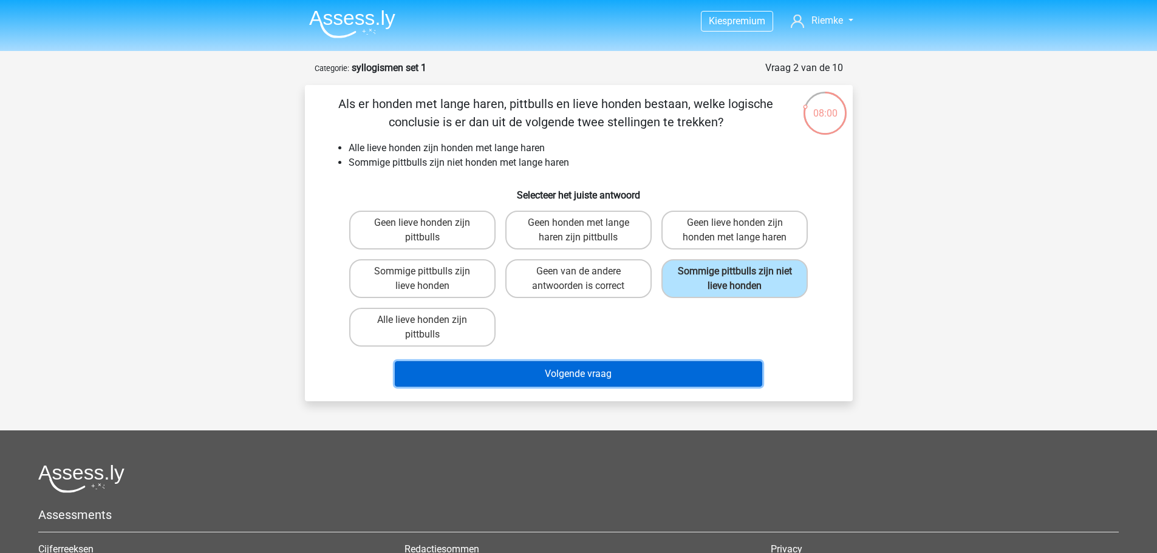
click at [595, 372] on button "Volgende vraag" at bounding box center [579, 374] width 368 height 26
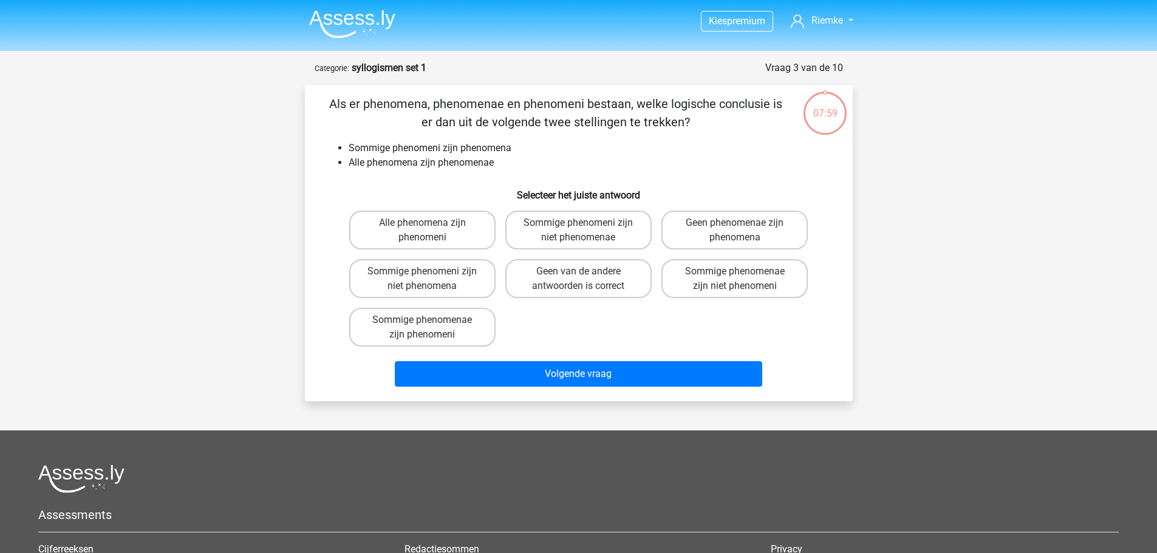
scroll to position [61, 0]
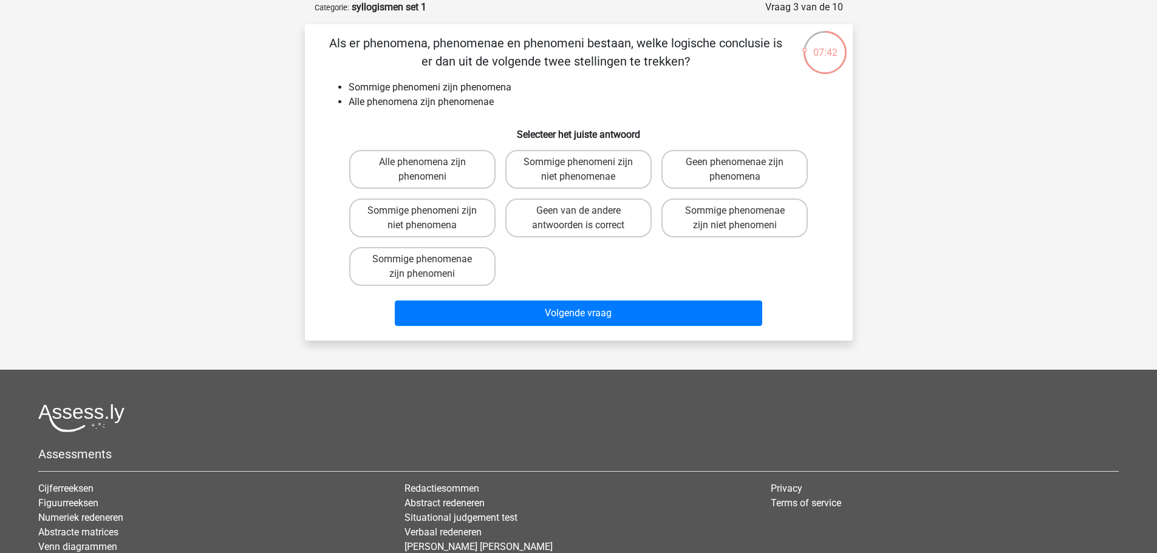
click at [586, 215] on input "Geen van de andere antwoorden is correct" at bounding box center [582, 215] width 8 height 8
radio input "true"
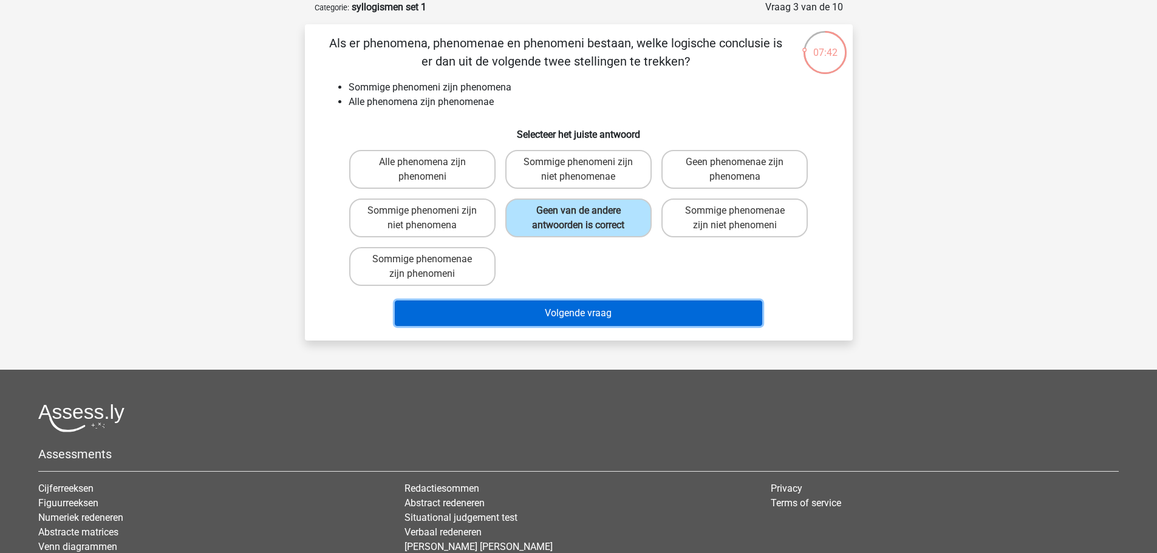
click at [568, 324] on button "Volgende vraag" at bounding box center [579, 314] width 368 height 26
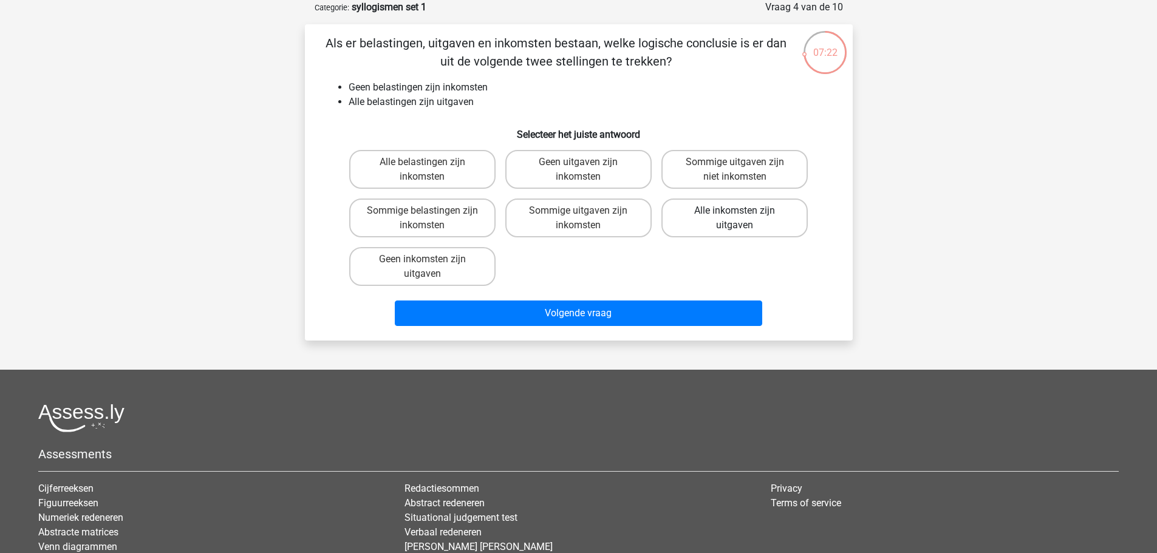
click at [762, 228] on label "Alle inkomsten zijn uitgaven" at bounding box center [735, 218] width 146 height 39
click at [743, 219] on input "Alle inkomsten zijn uitgaven" at bounding box center [739, 215] width 8 height 8
radio input "true"
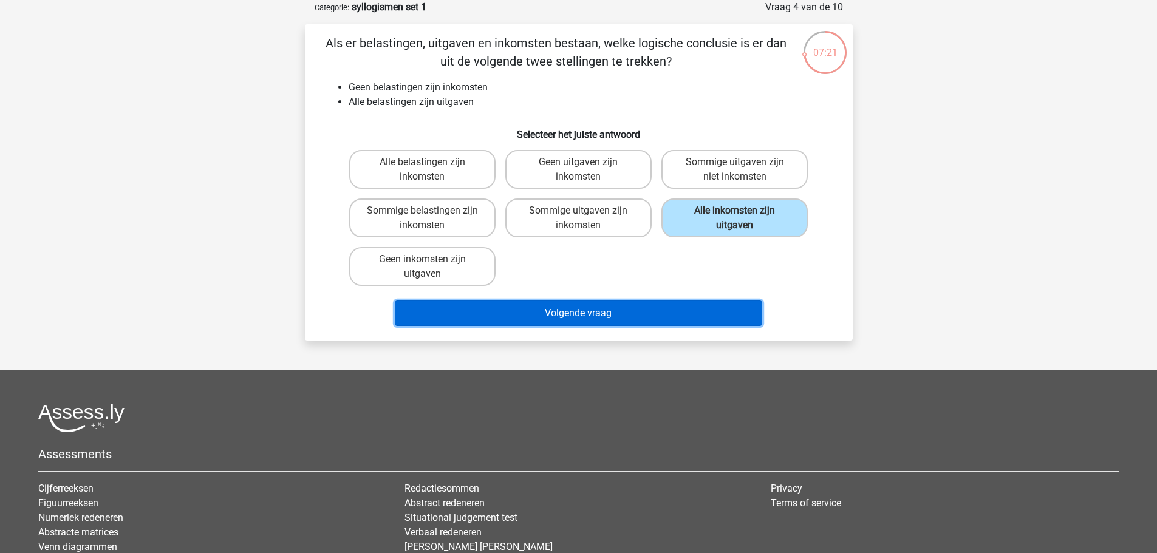
click at [614, 314] on button "Volgende vraag" at bounding box center [579, 314] width 368 height 26
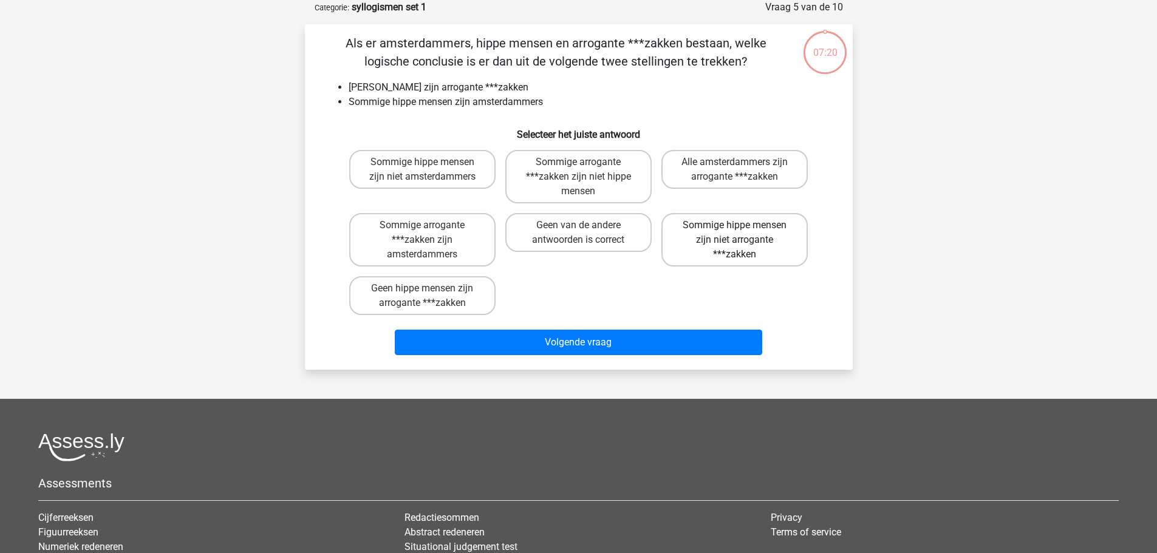
click at [711, 237] on label "Sommige hippe mensen zijn niet arrogante ***zakken" at bounding box center [735, 239] width 146 height 53
click at [735, 233] on input "Sommige hippe mensen zijn niet arrogante ***zakken" at bounding box center [739, 229] width 8 height 8
radio input "true"
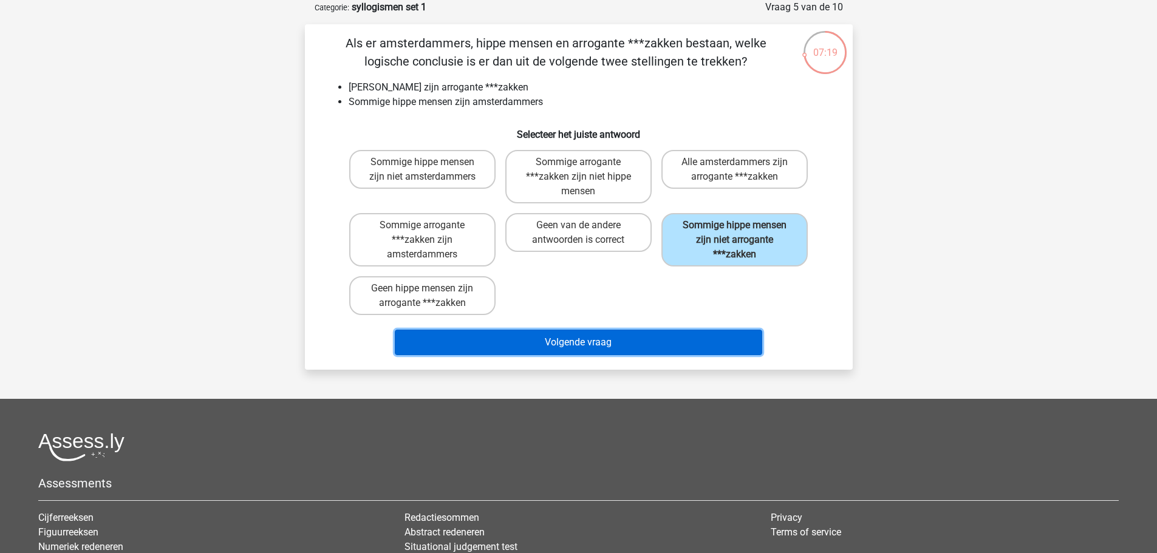
click at [618, 346] on button "Volgende vraag" at bounding box center [579, 343] width 368 height 26
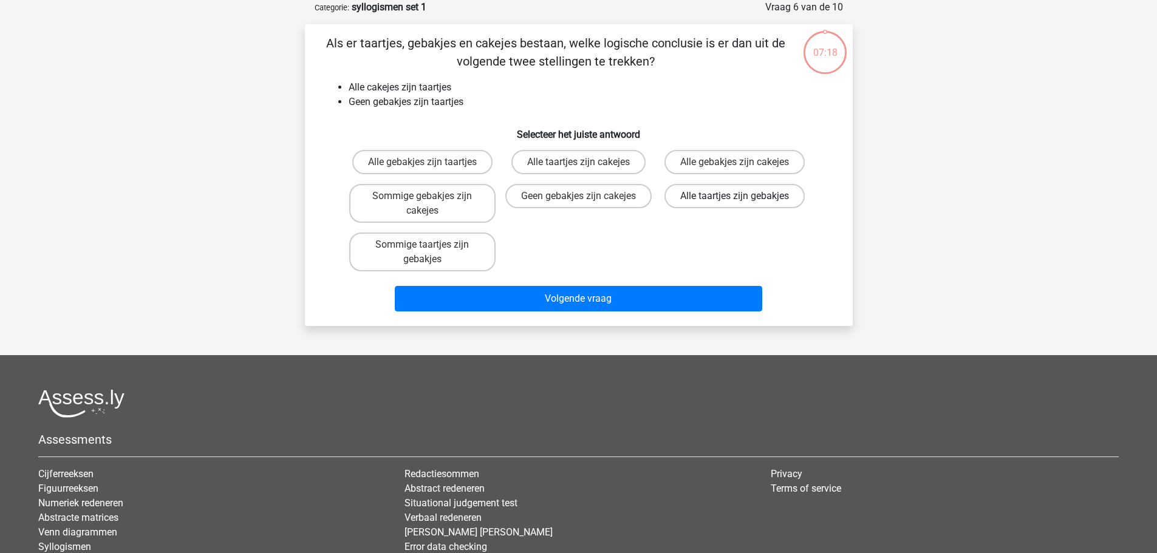
click at [754, 194] on label "Alle taartjes zijn gebakjes" at bounding box center [735, 196] width 140 height 24
click at [743, 196] on input "Alle taartjes zijn gebakjes" at bounding box center [739, 200] width 8 height 8
radio input "true"
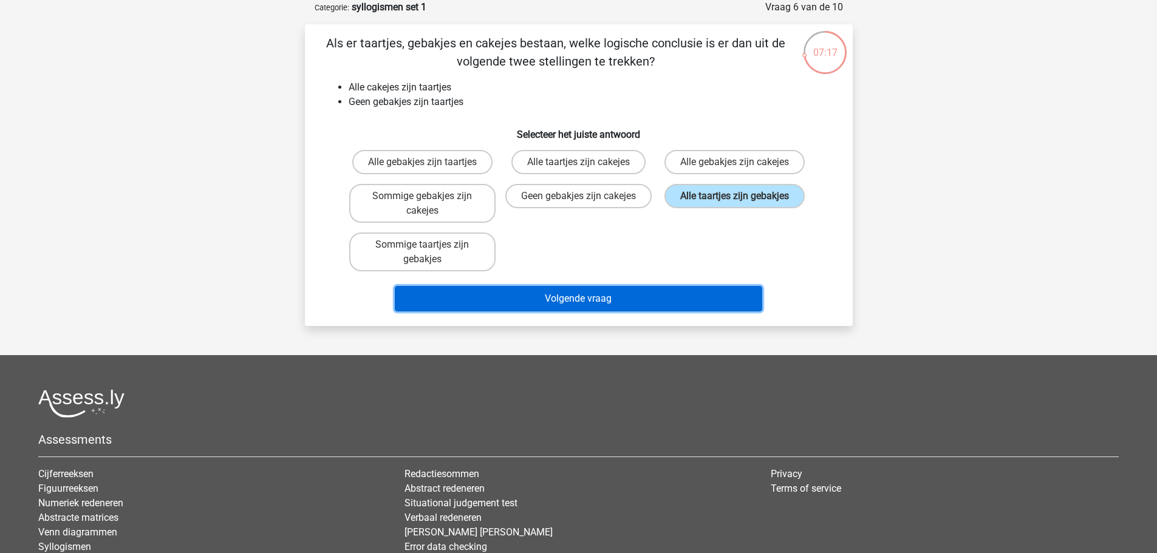
drag, startPoint x: 569, startPoint y: 298, endPoint x: 618, endPoint y: 265, distance: 58.6
click at [570, 298] on button "Volgende vraag" at bounding box center [579, 299] width 368 height 26
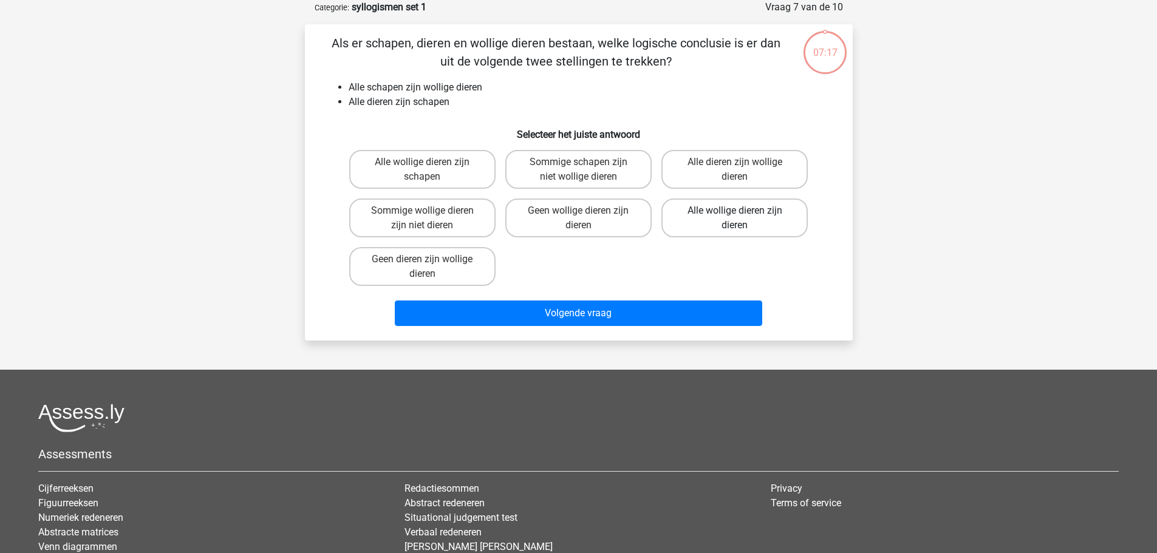
click at [699, 210] on label "Alle wollige dieren zijn dieren" at bounding box center [735, 218] width 146 height 39
click at [735, 211] on input "Alle wollige dieren zijn dieren" at bounding box center [739, 215] width 8 height 8
radio input "true"
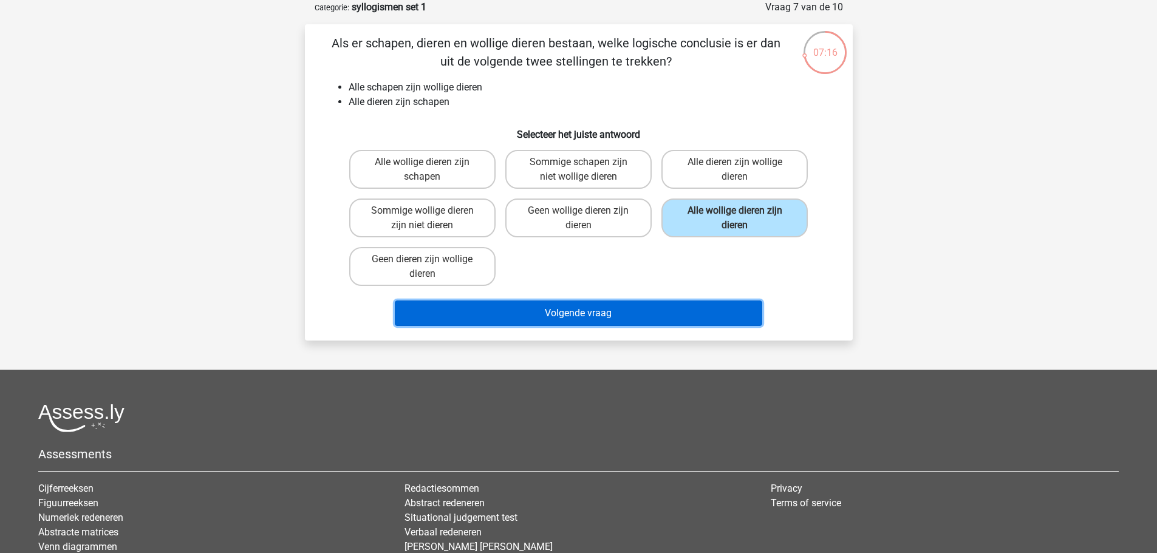
click at [611, 318] on button "Volgende vraag" at bounding box center [579, 314] width 368 height 26
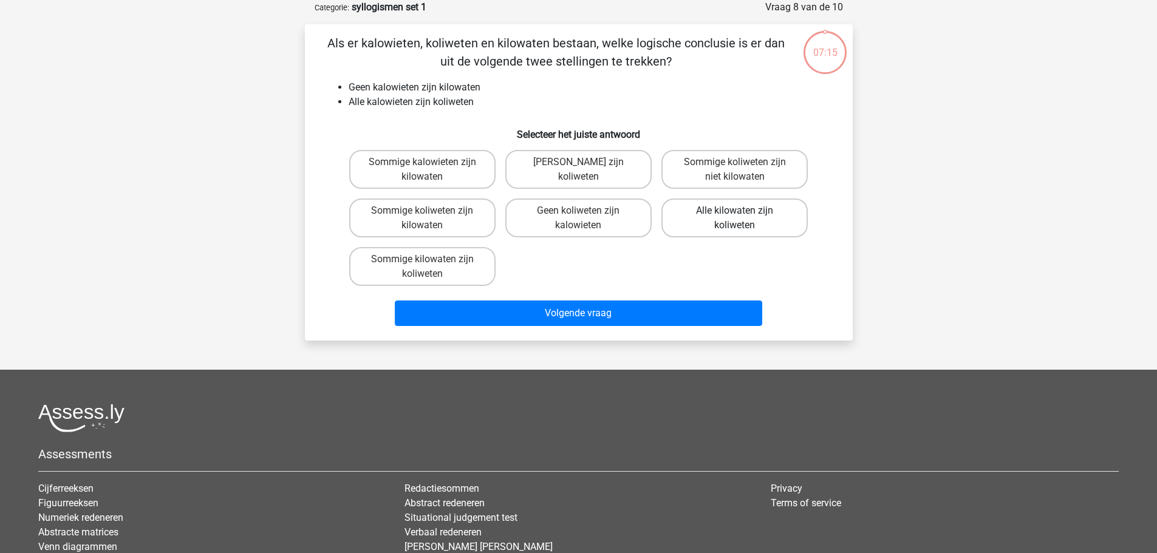
click at [701, 206] on label "Alle kilowaten zijn koliweten" at bounding box center [735, 218] width 146 height 39
click at [735, 211] on input "Alle kilowaten zijn koliweten" at bounding box center [739, 215] width 8 height 8
radio input "true"
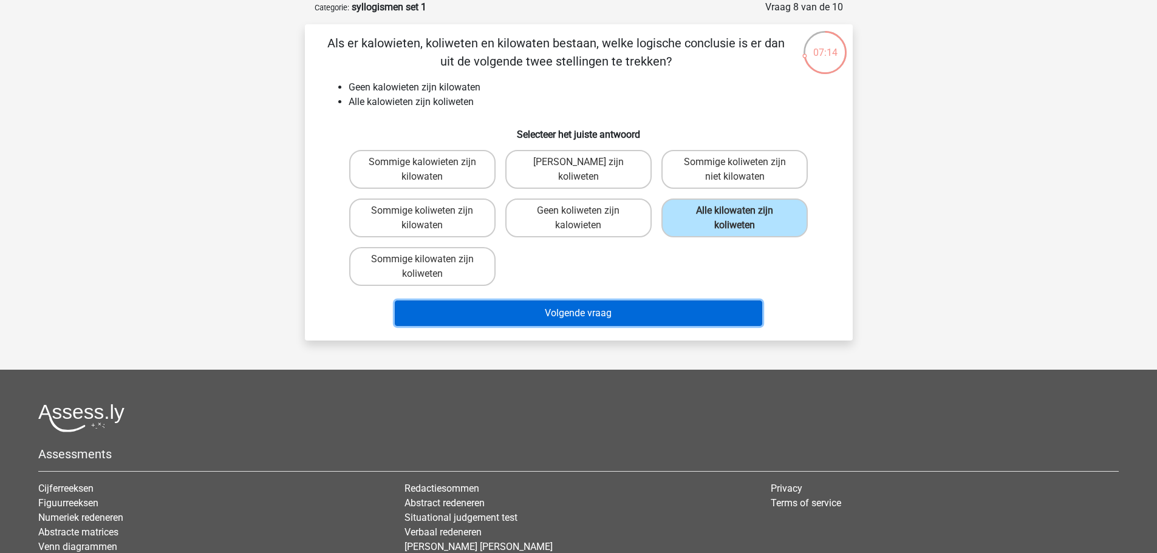
click at [615, 322] on button "Volgende vraag" at bounding box center [579, 314] width 368 height 26
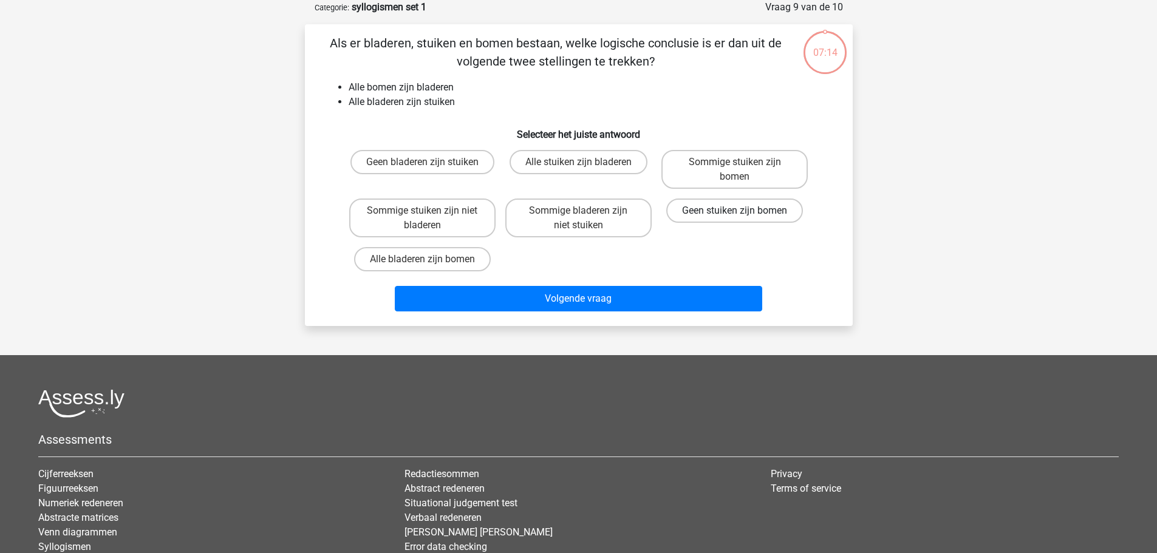
click at [733, 200] on label "Geen stuiken zijn bomen" at bounding box center [734, 211] width 137 height 24
click at [735, 211] on input "Geen stuiken zijn bomen" at bounding box center [739, 215] width 8 height 8
radio input "true"
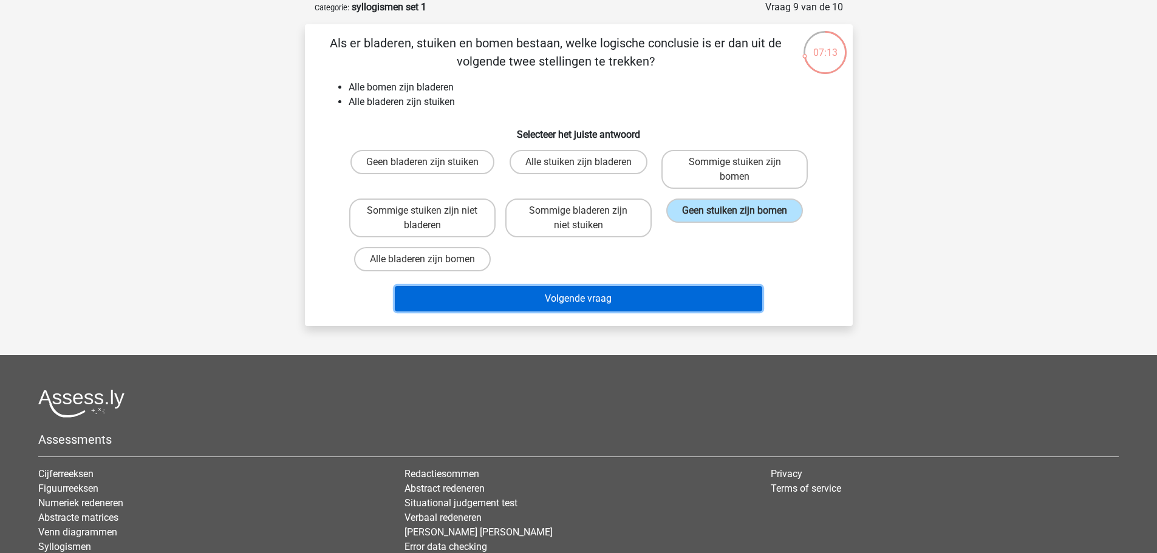
click at [637, 301] on button "Volgende vraag" at bounding box center [579, 299] width 368 height 26
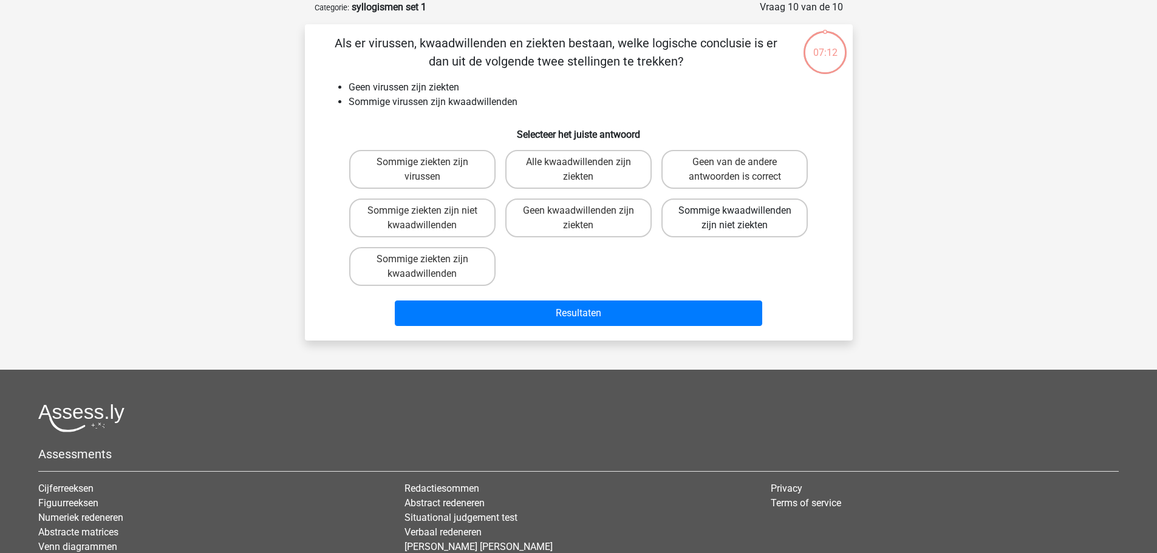
click at [718, 213] on label "Sommige kwaadwillenden zijn niet ziekten" at bounding box center [735, 218] width 146 height 39
click at [735, 213] on input "Sommige kwaadwillenden zijn niet ziekten" at bounding box center [739, 215] width 8 height 8
radio input "true"
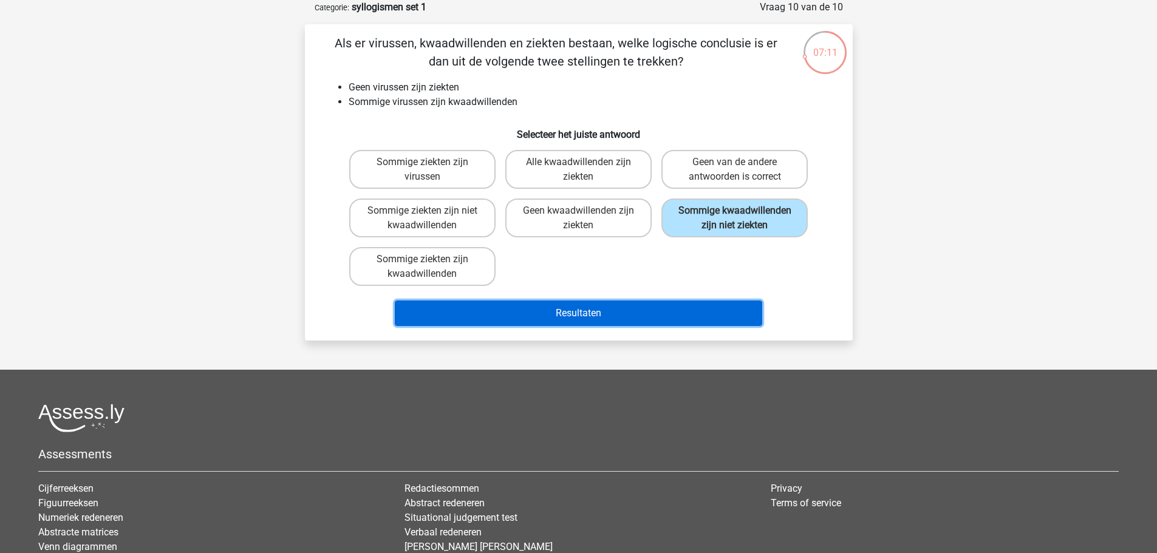
click at [636, 318] on button "Resultaten" at bounding box center [579, 314] width 368 height 26
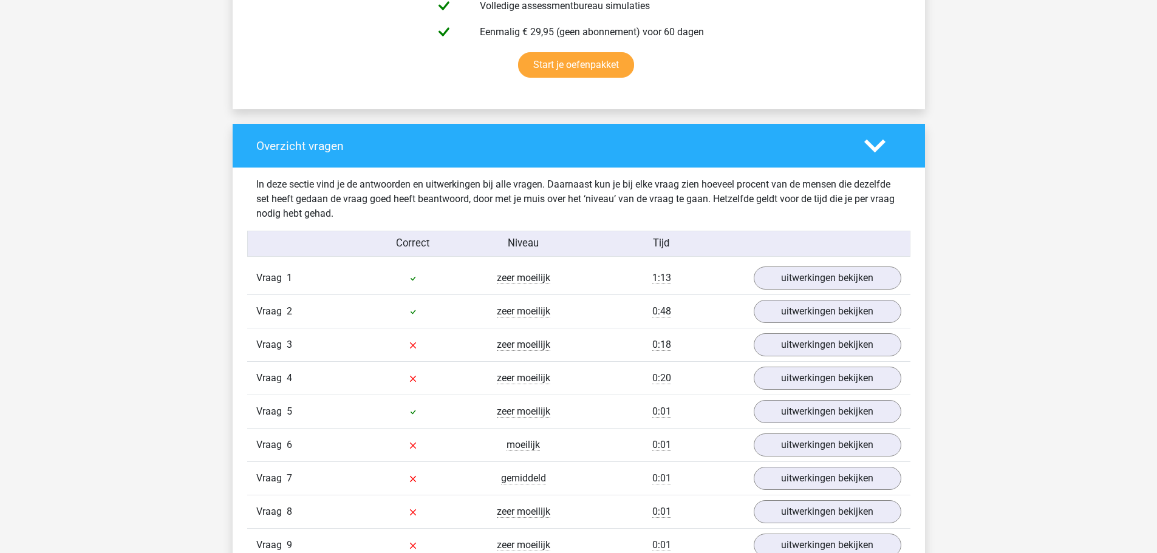
scroll to position [790, 0]
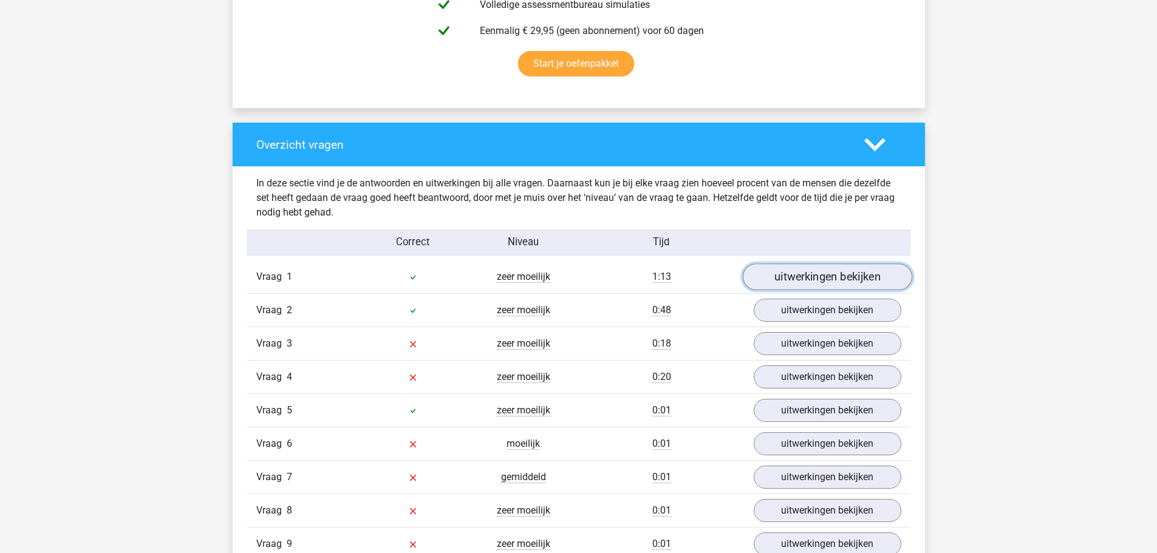
click at [830, 274] on link "uitwerkingen bekijken" at bounding box center [827, 277] width 170 height 27
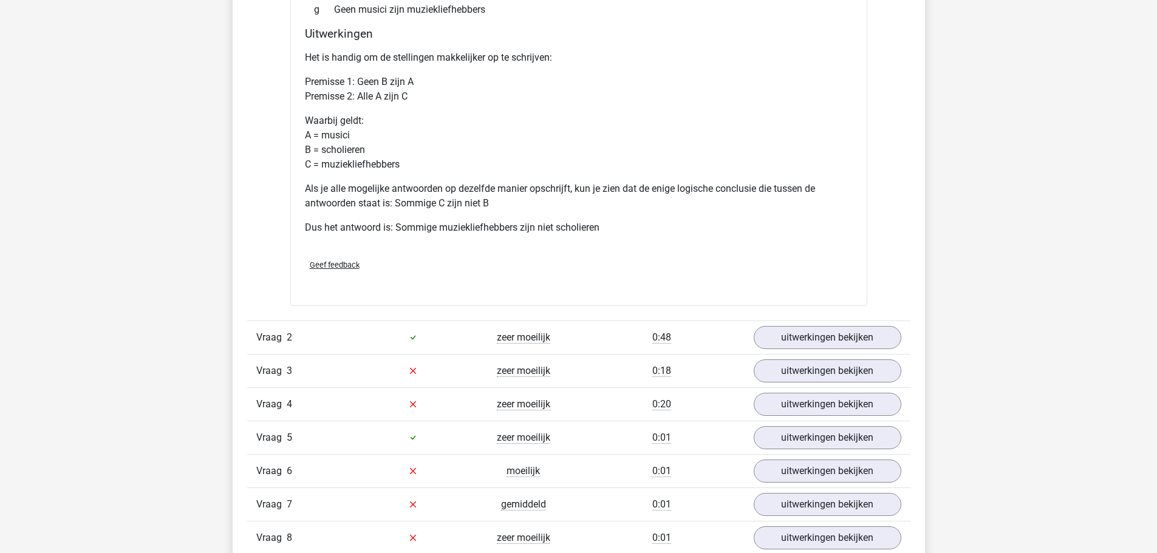
scroll to position [1337, 0]
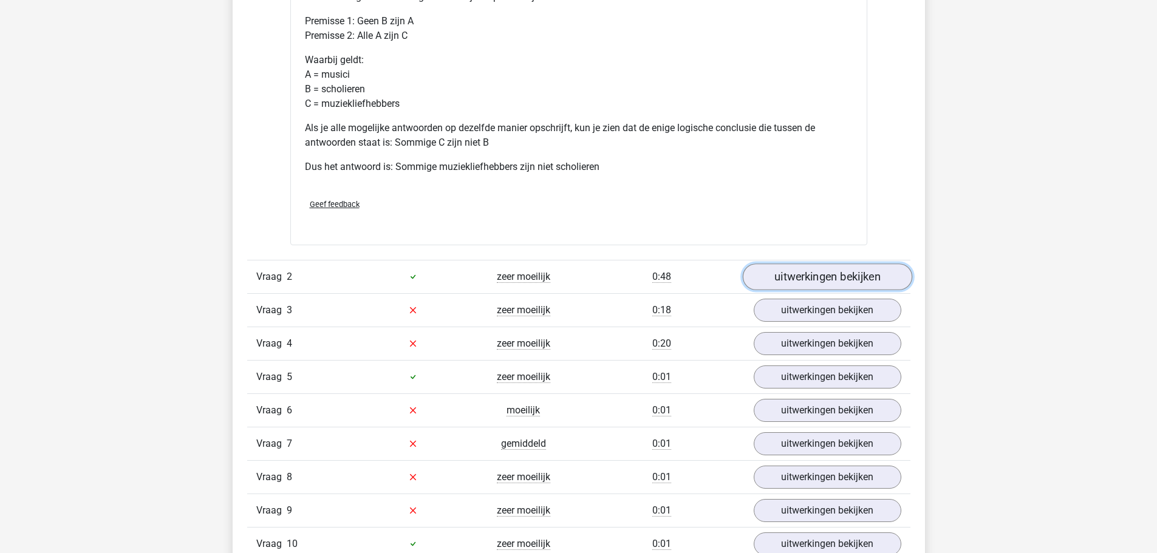
click at [828, 278] on link "uitwerkingen bekijken" at bounding box center [827, 277] width 170 height 27
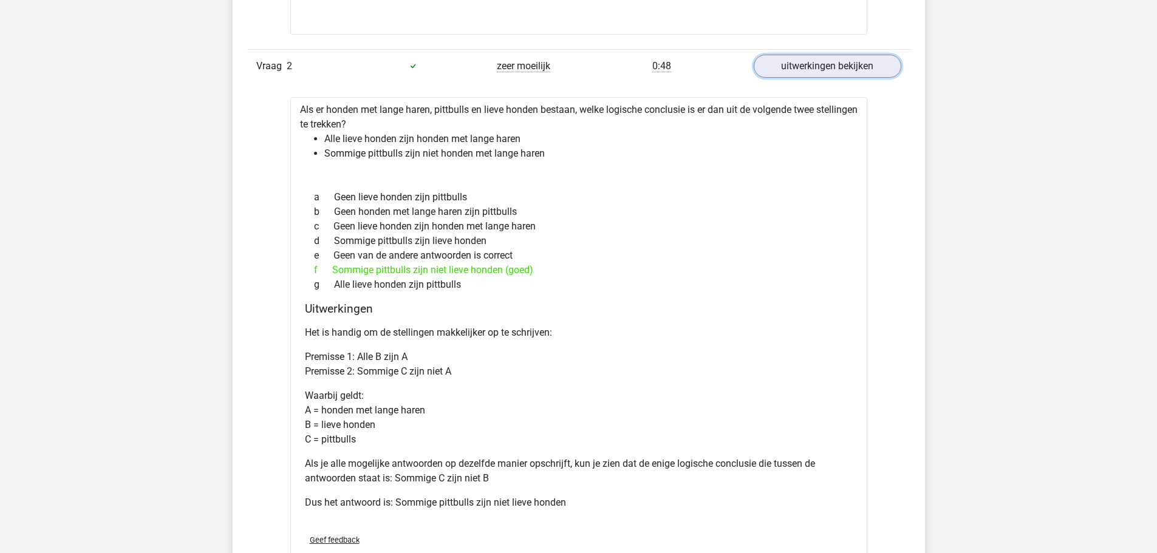
scroll to position [1701, 0]
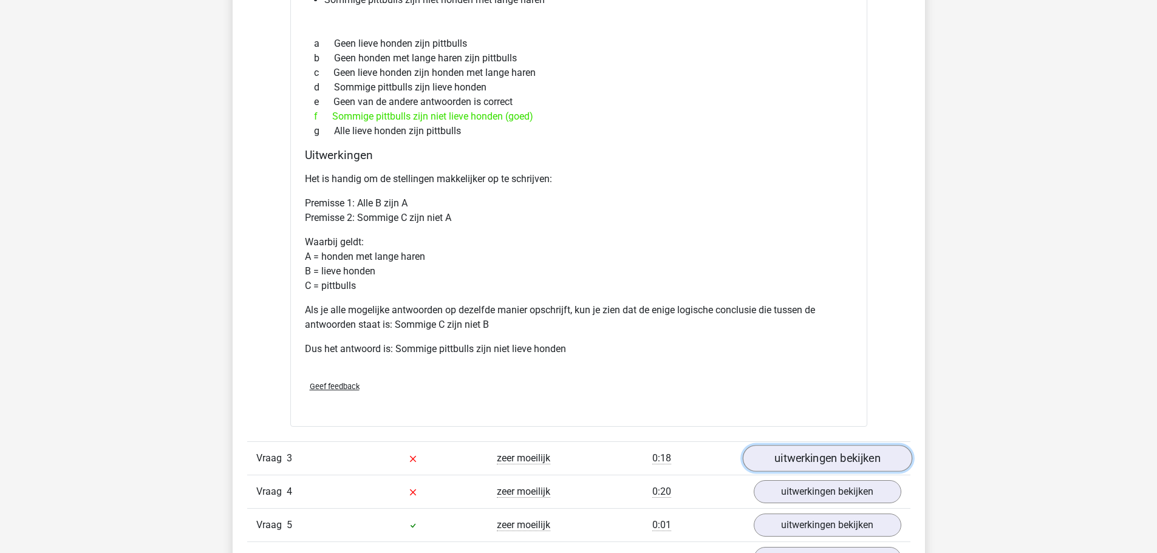
click at [807, 460] on link "uitwerkingen bekijken" at bounding box center [827, 458] width 170 height 27
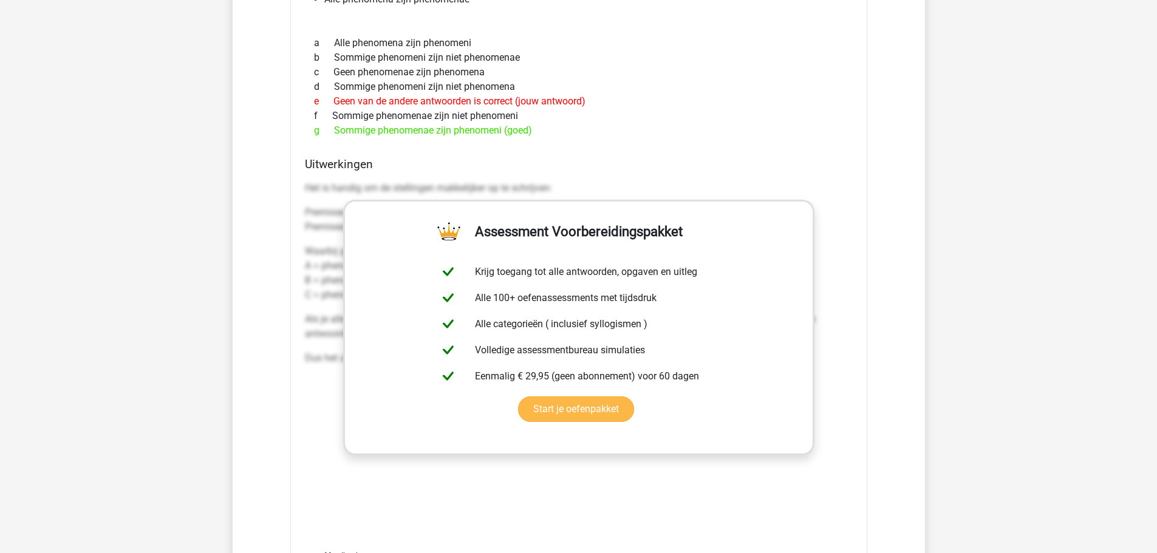
scroll to position [2613, 0]
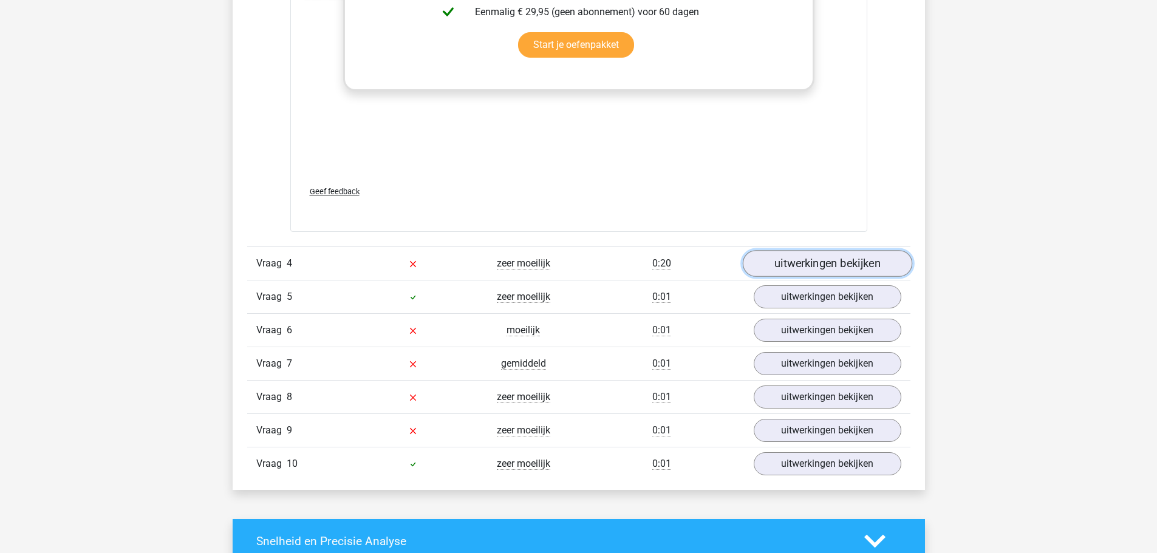
click at [847, 266] on link "uitwerkingen bekijken" at bounding box center [827, 263] width 170 height 27
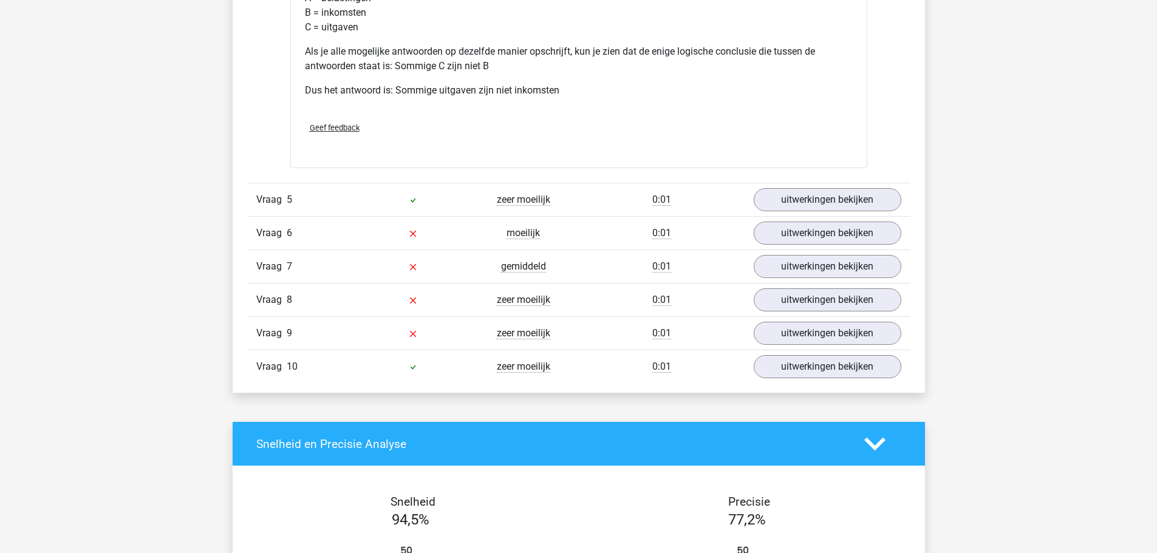
scroll to position [3220, 0]
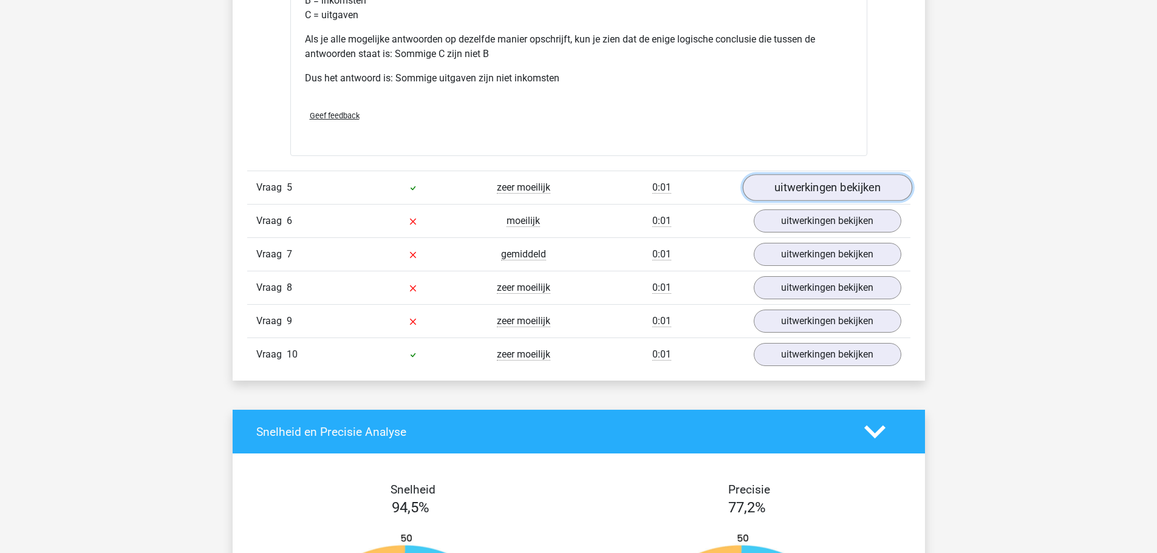
click at [807, 183] on link "uitwerkingen bekijken" at bounding box center [827, 187] width 170 height 27
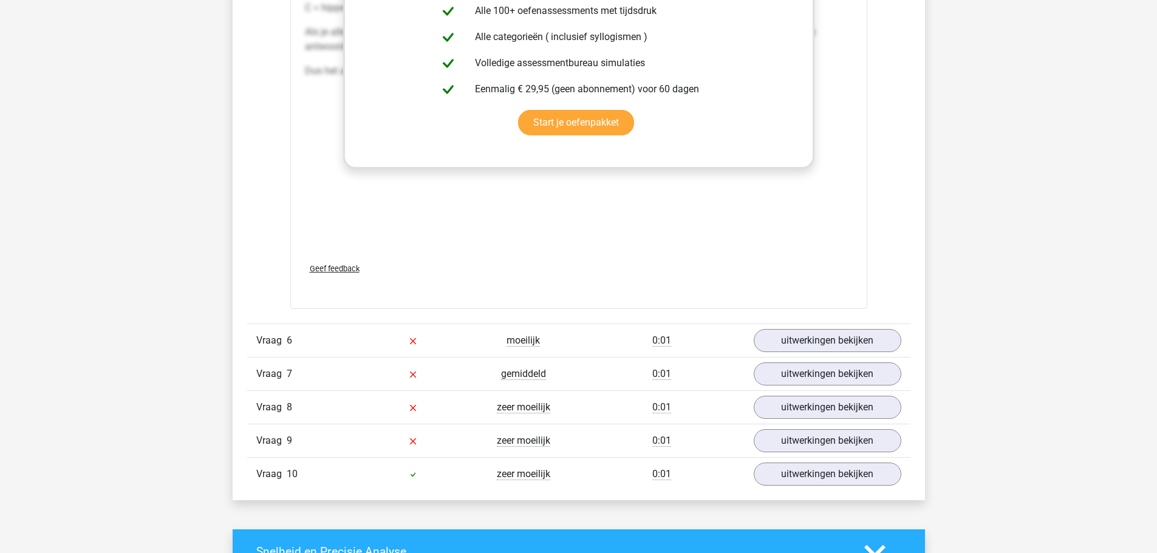
scroll to position [3828, 0]
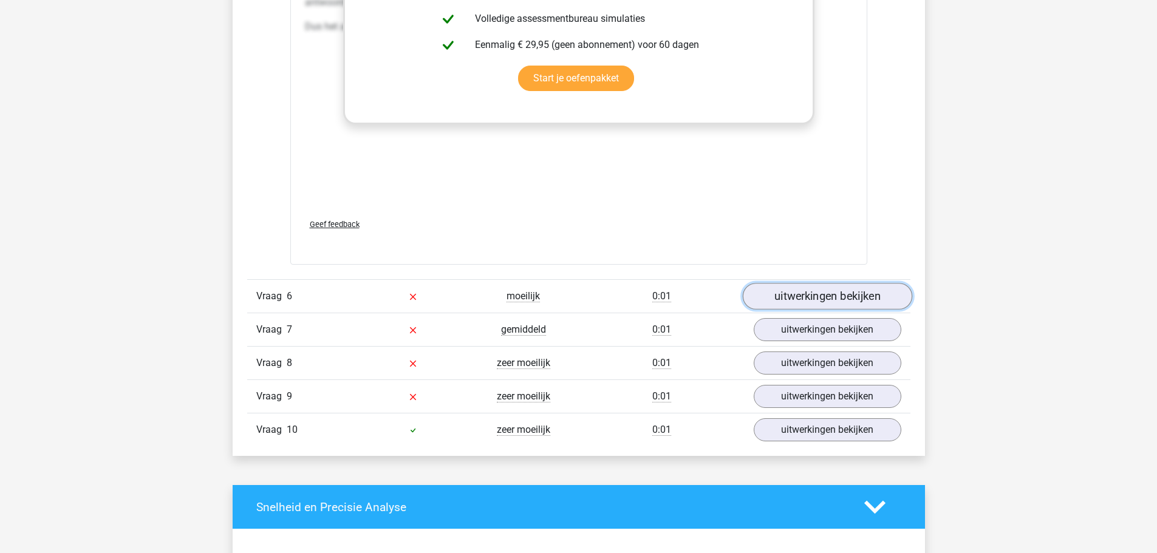
click at [834, 301] on link "uitwerkingen bekijken" at bounding box center [827, 297] width 170 height 27
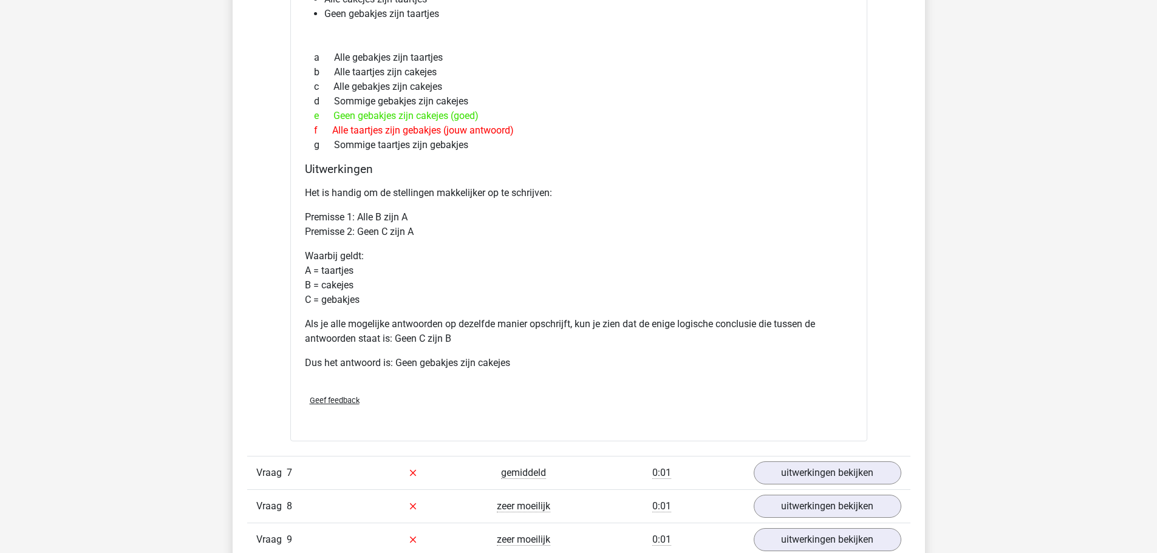
scroll to position [4253, 0]
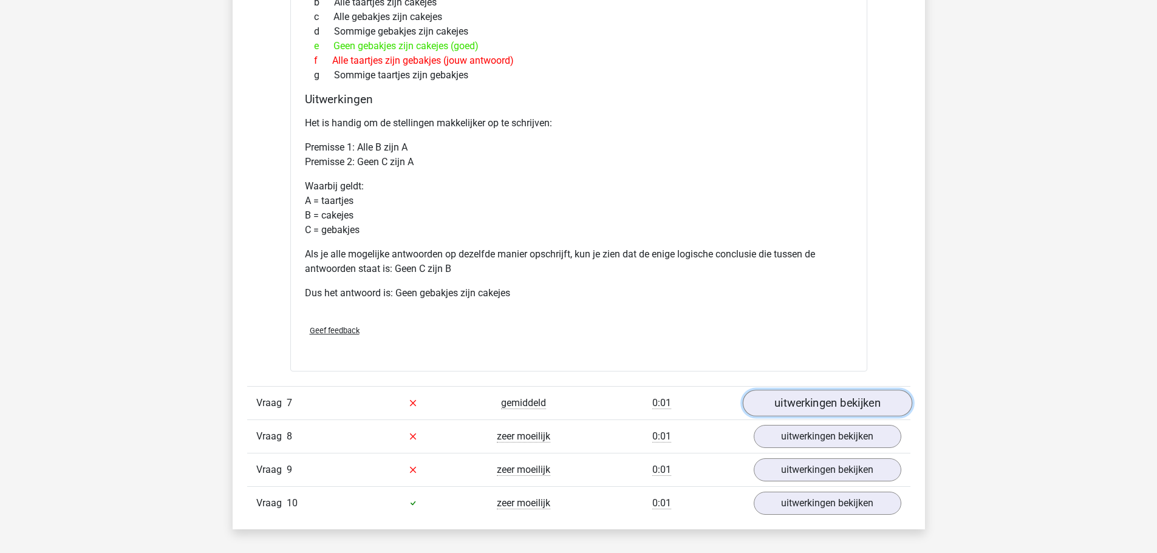
click at [835, 405] on link "uitwerkingen bekijken" at bounding box center [827, 403] width 170 height 27
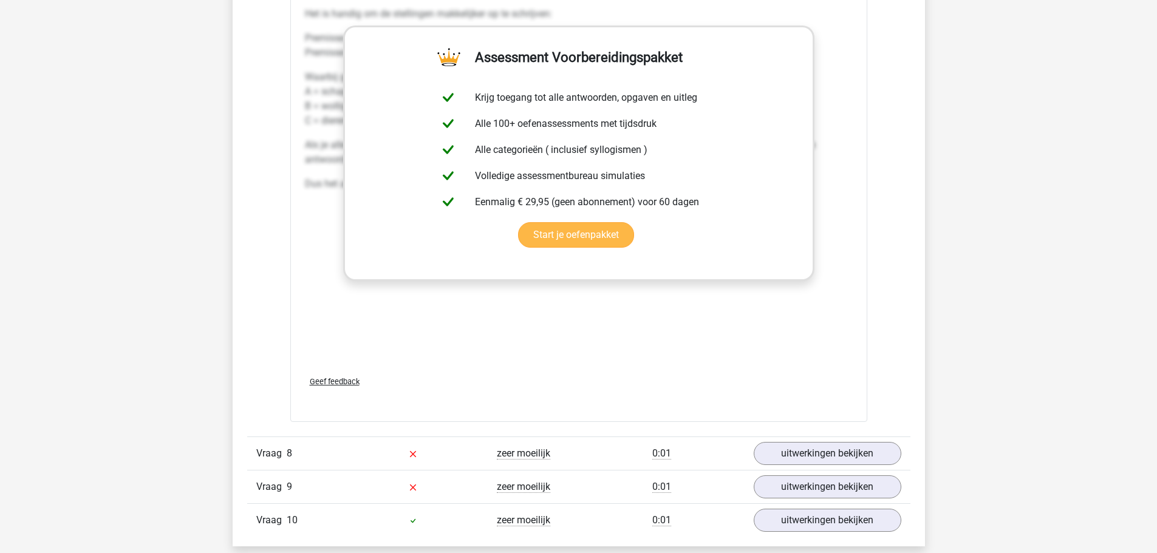
scroll to position [5043, 0]
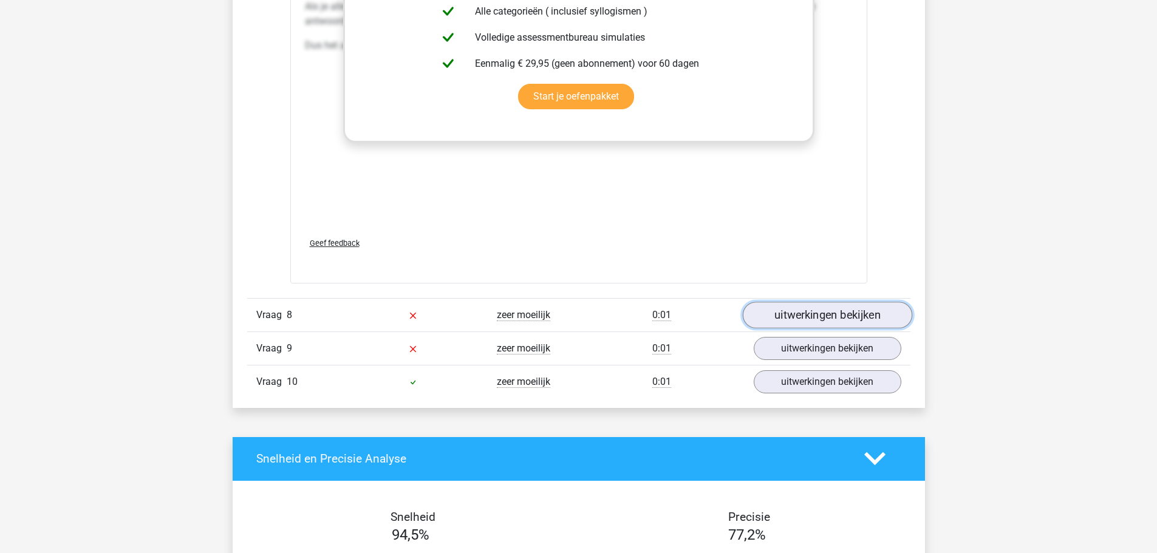
click at [826, 318] on link "uitwerkingen bekijken" at bounding box center [827, 315] width 170 height 27
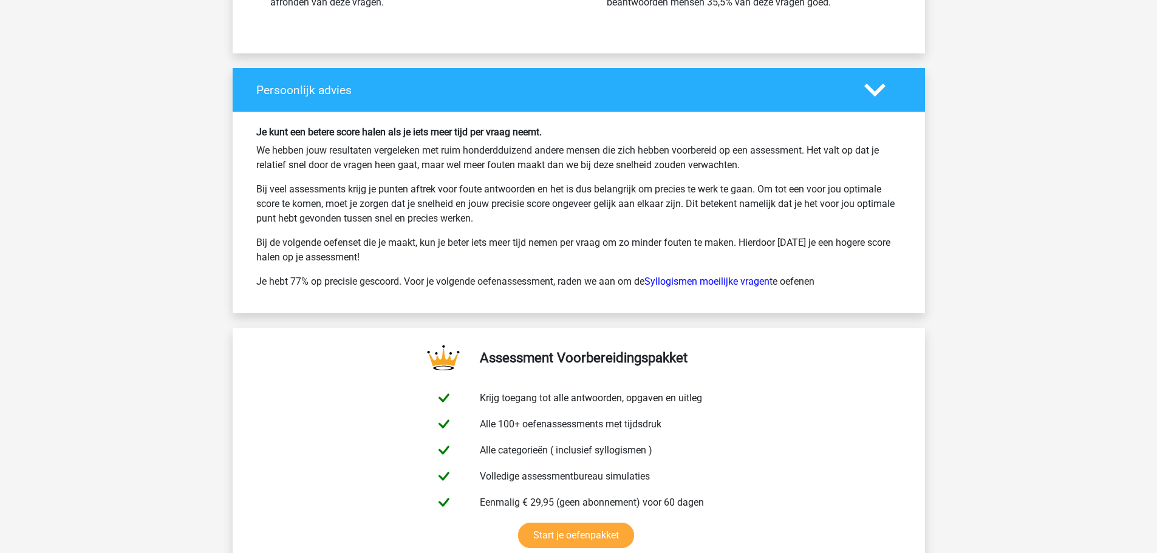
scroll to position [6681, 0]
